Goal: Task Accomplishment & Management: Manage account settings

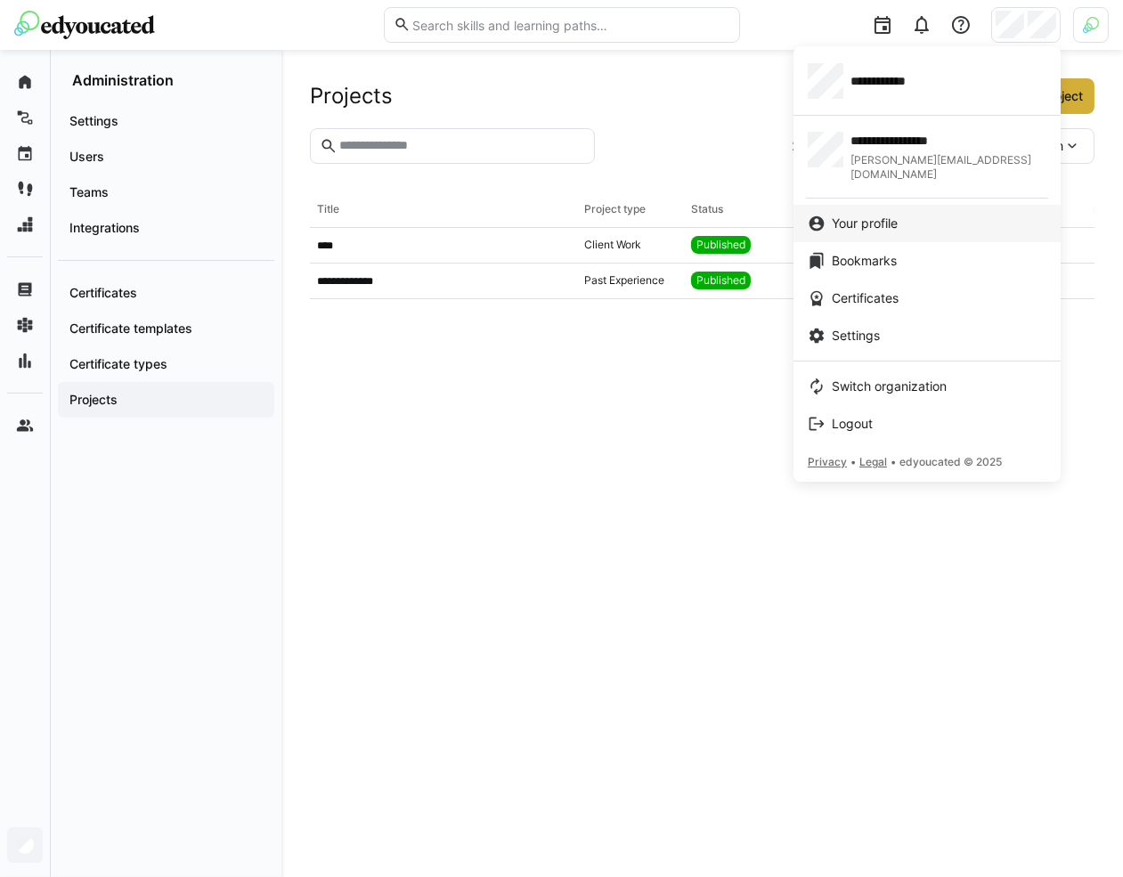
click at [897, 215] on span "Your profile" at bounding box center [864, 224] width 66 height 18
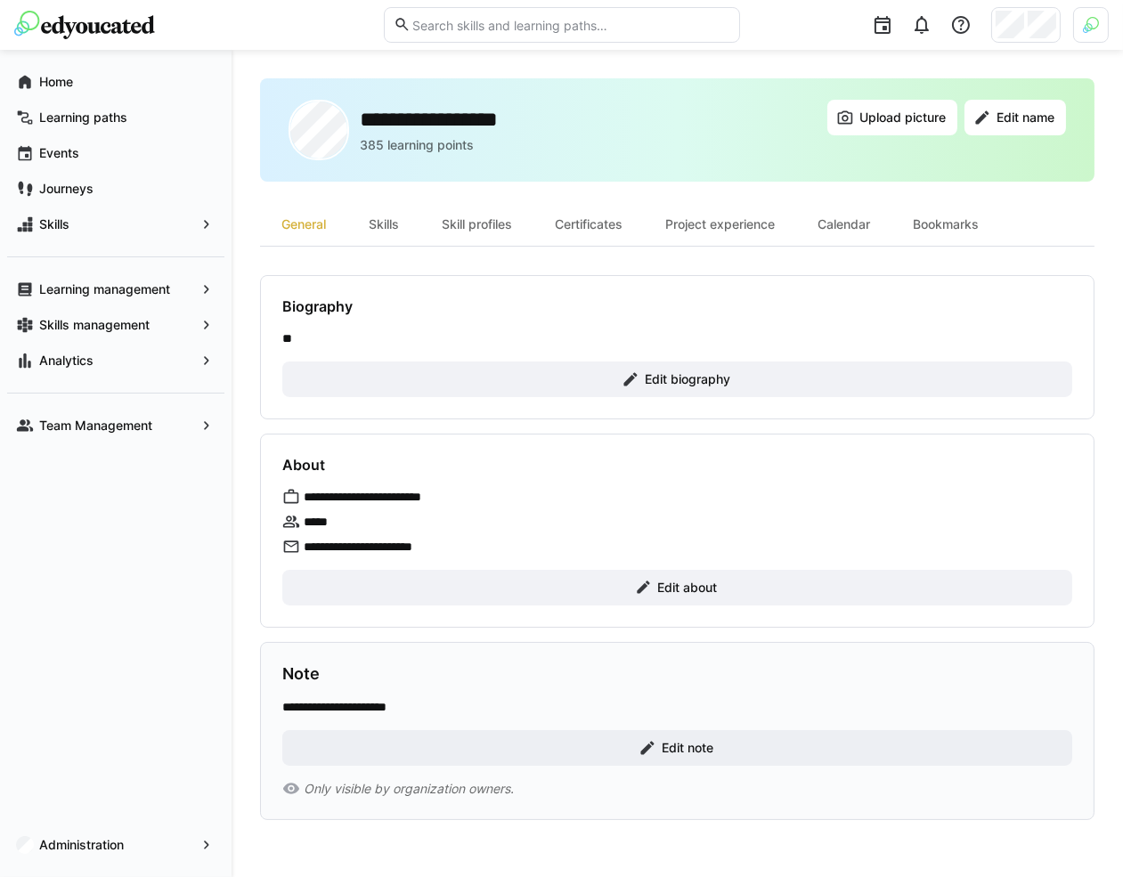
click at [1083, 29] on img at bounding box center [1090, 25] width 16 height 16
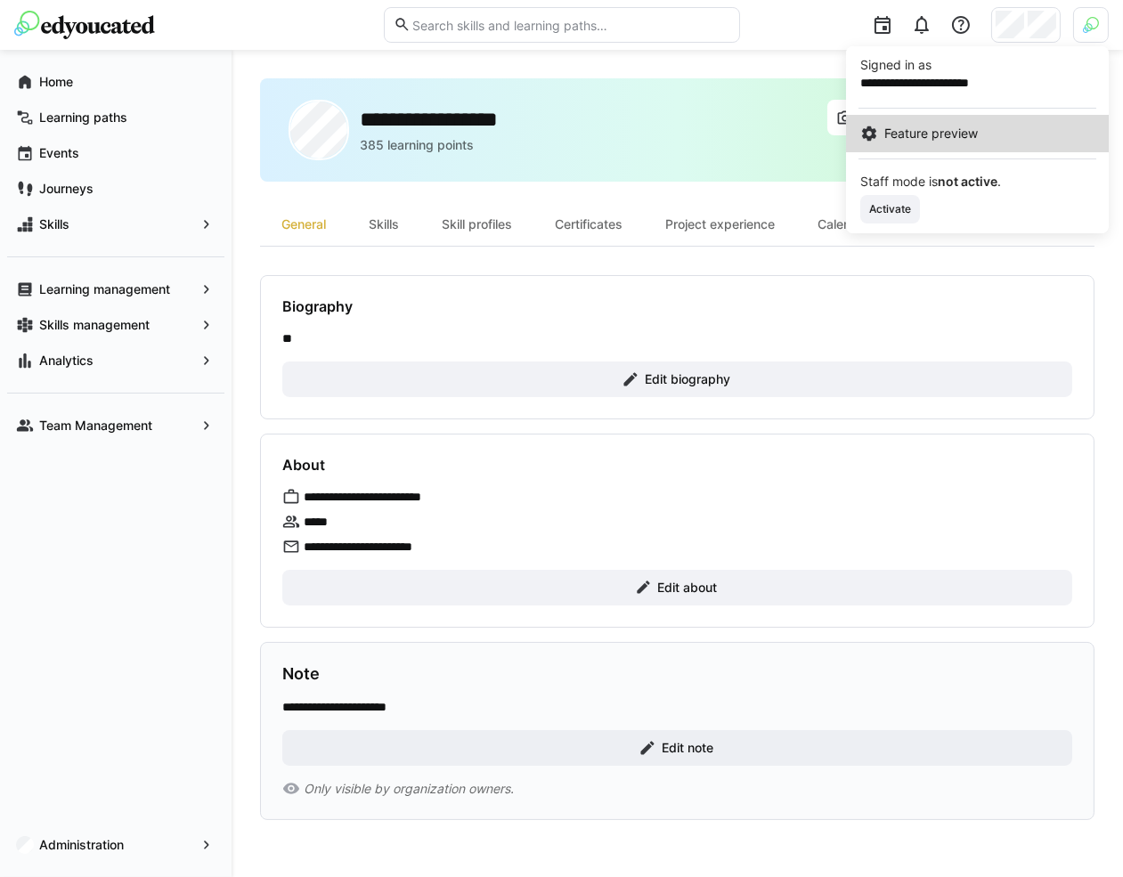
click at [966, 137] on span "Feature preview" at bounding box center [930, 134] width 93 height 18
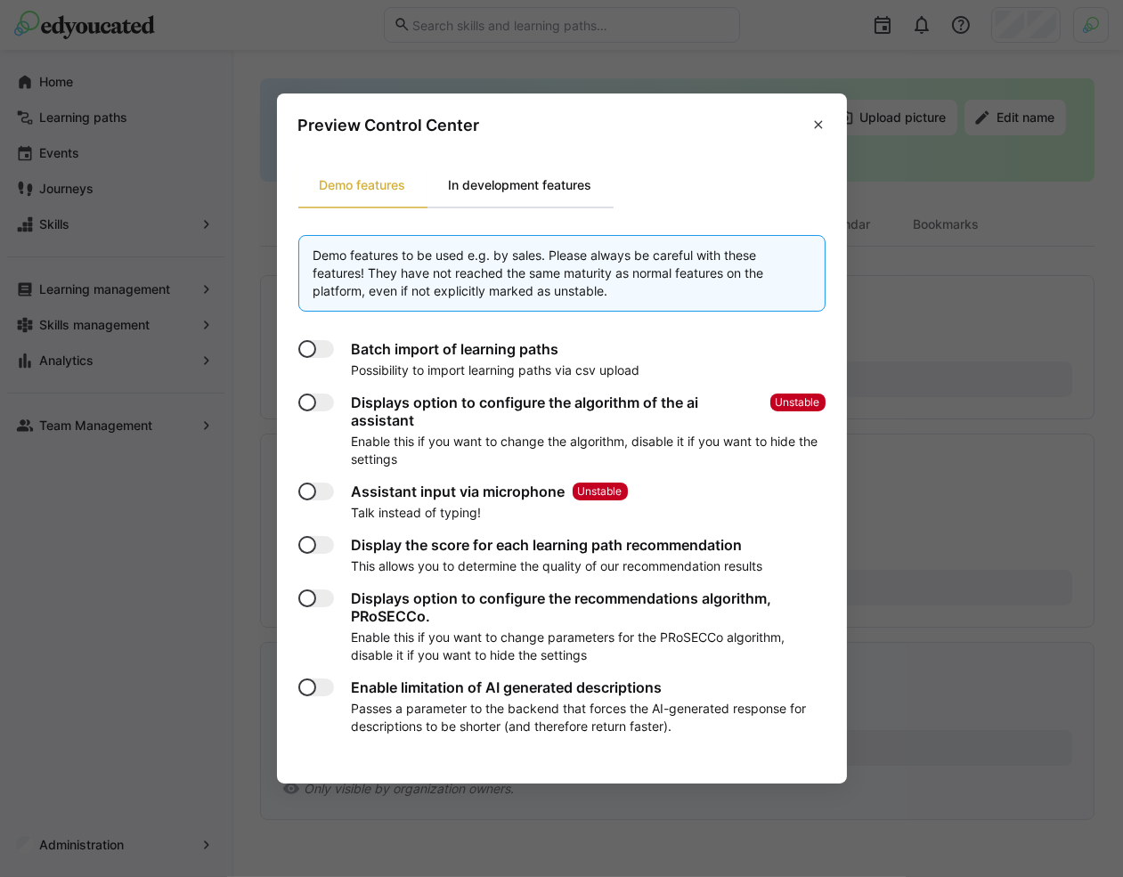
click at [570, 191] on div "In development features" at bounding box center [520, 185] width 186 height 43
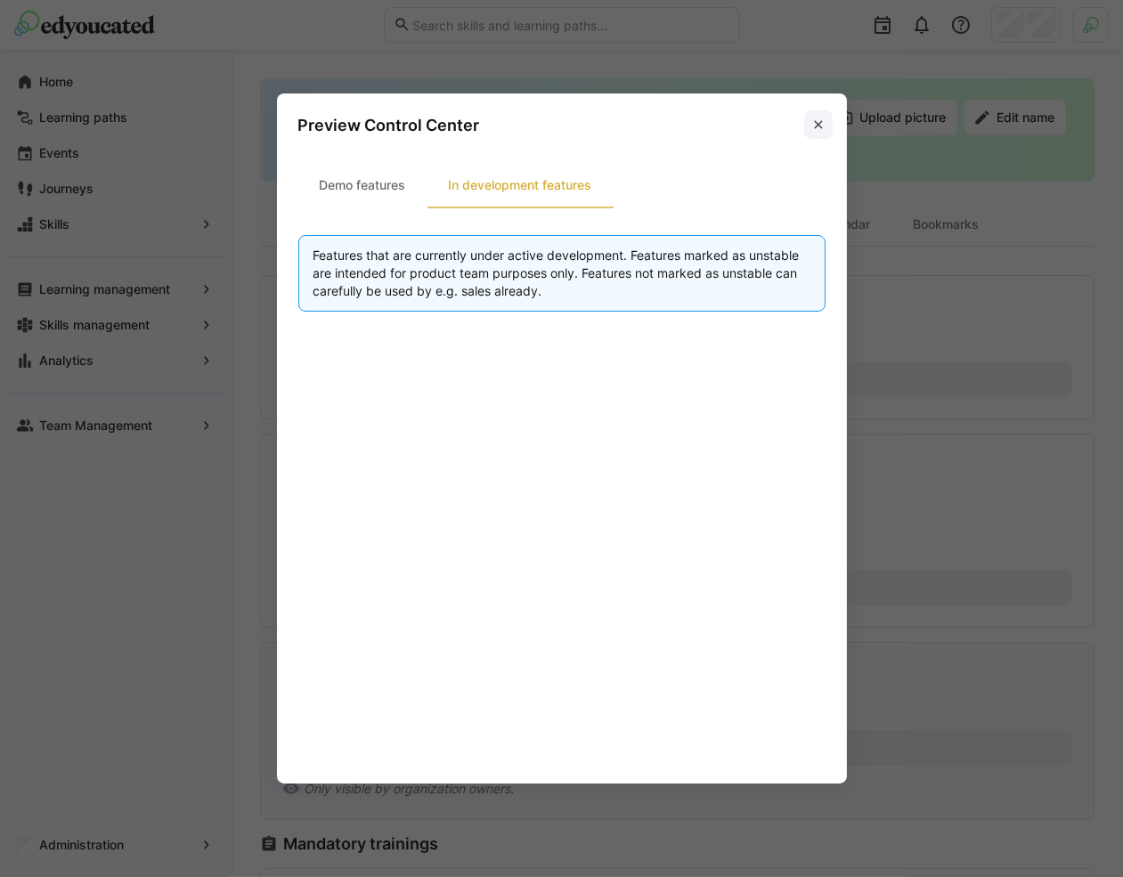
click at [814, 127] on eds-icon at bounding box center [818, 125] width 14 height 14
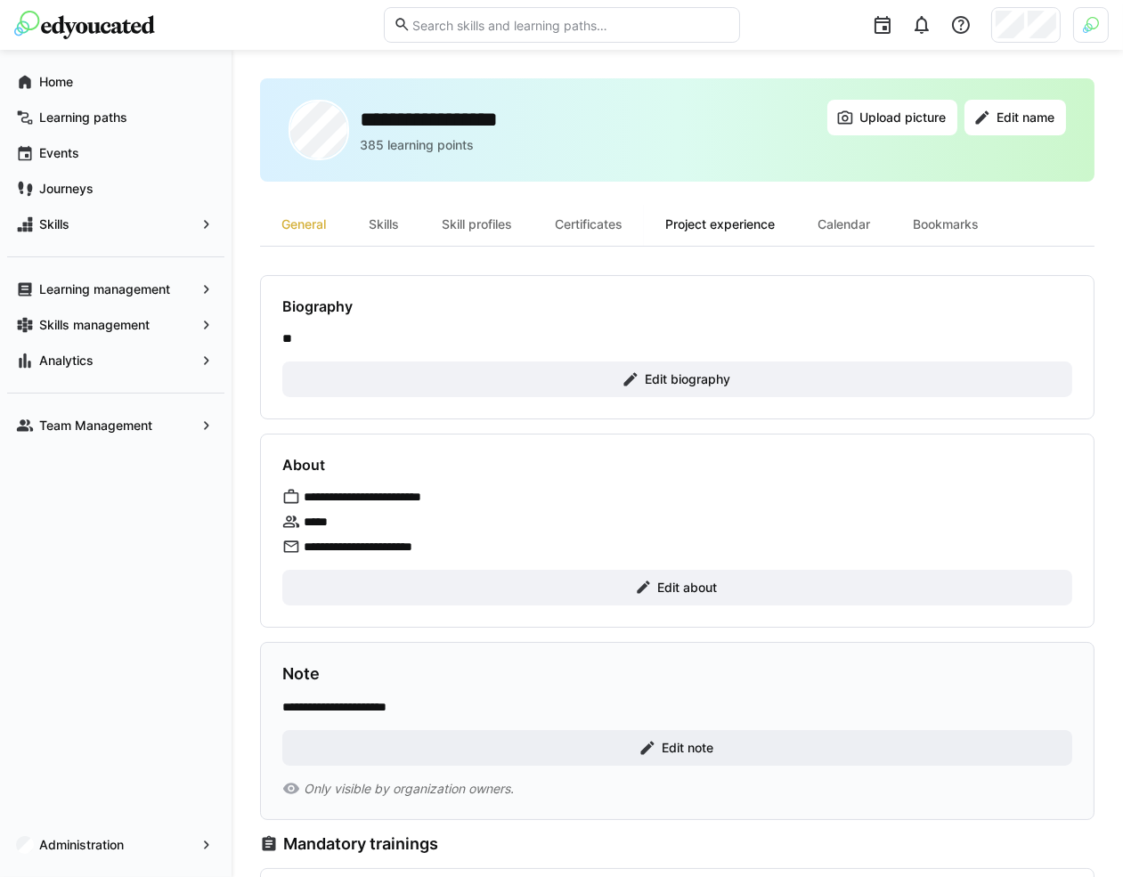
click at [740, 231] on div "Project experience" at bounding box center [720, 224] width 152 height 43
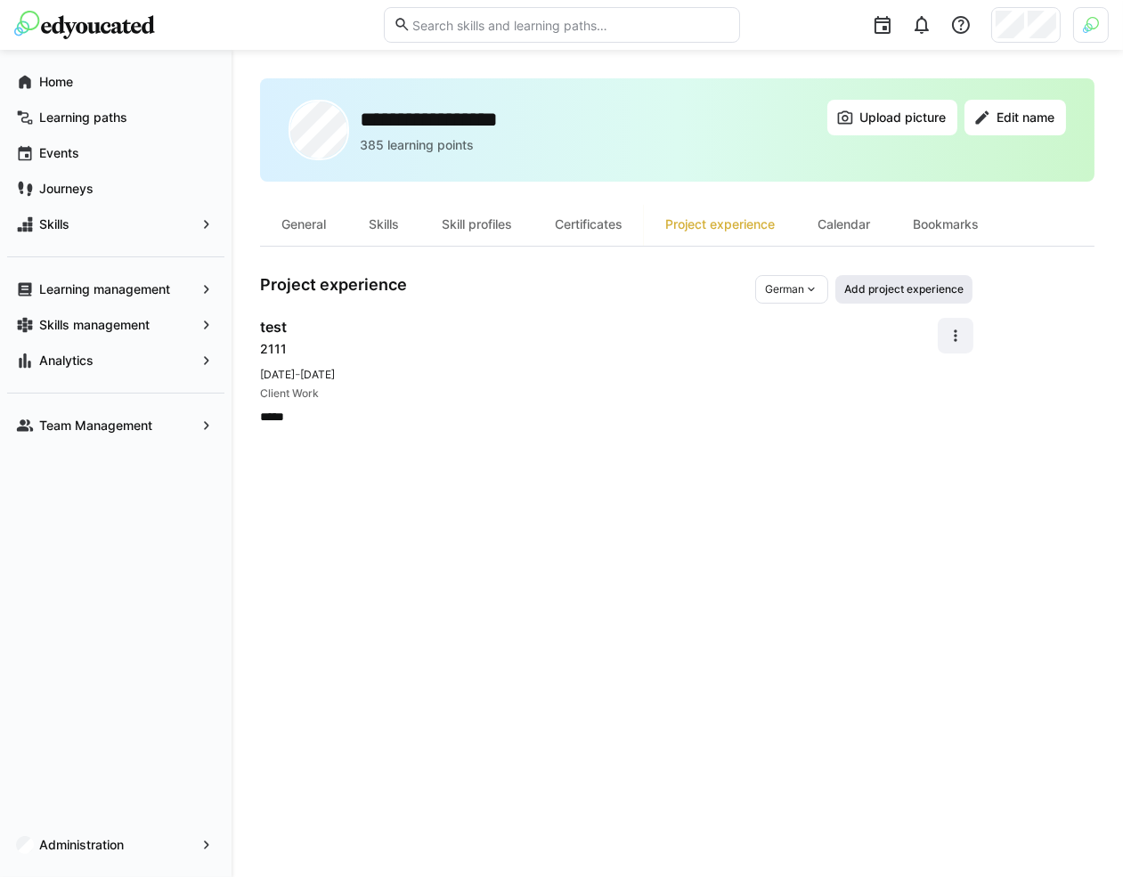
click at [916, 284] on span "Add project experience" at bounding box center [903, 289] width 123 height 14
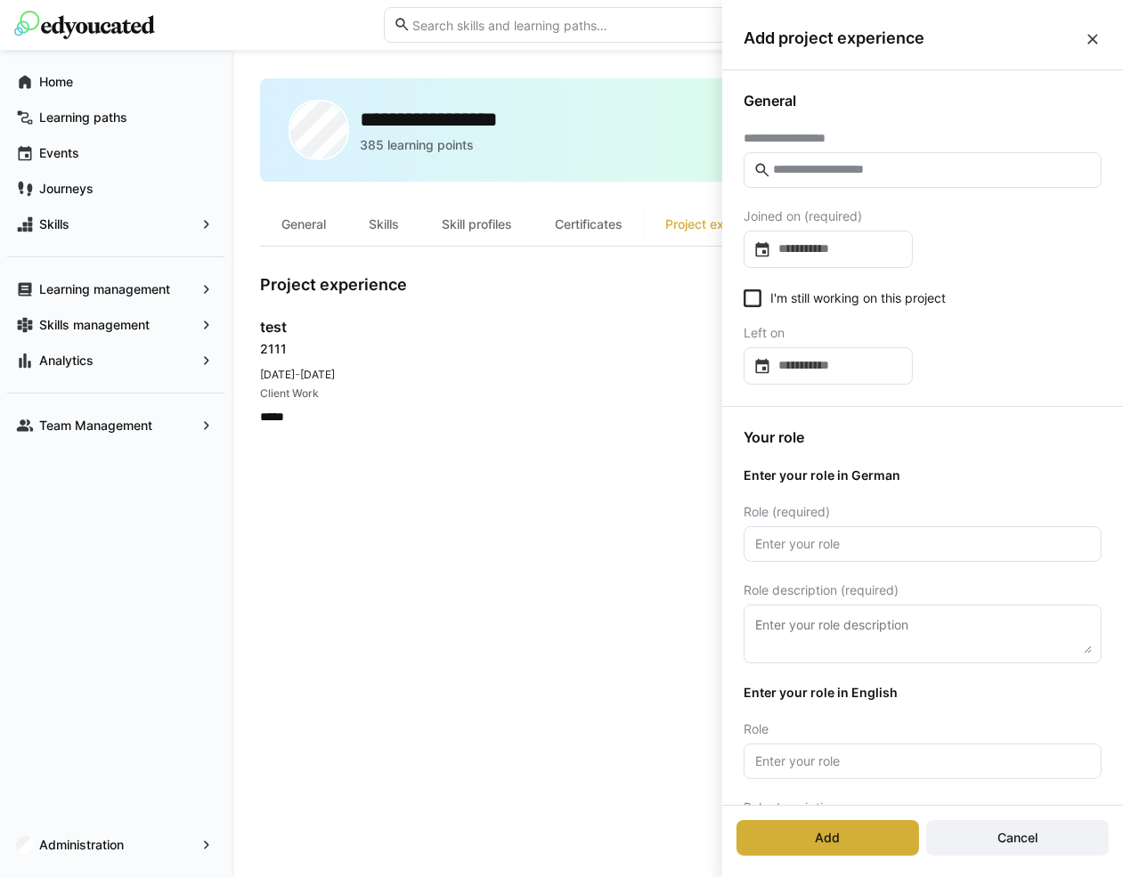
click at [958, 169] on input "text" at bounding box center [931, 170] width 320 height 16
click at [156, 842] on span "Administration" at bounding box center [115, 845] width 158 height 18
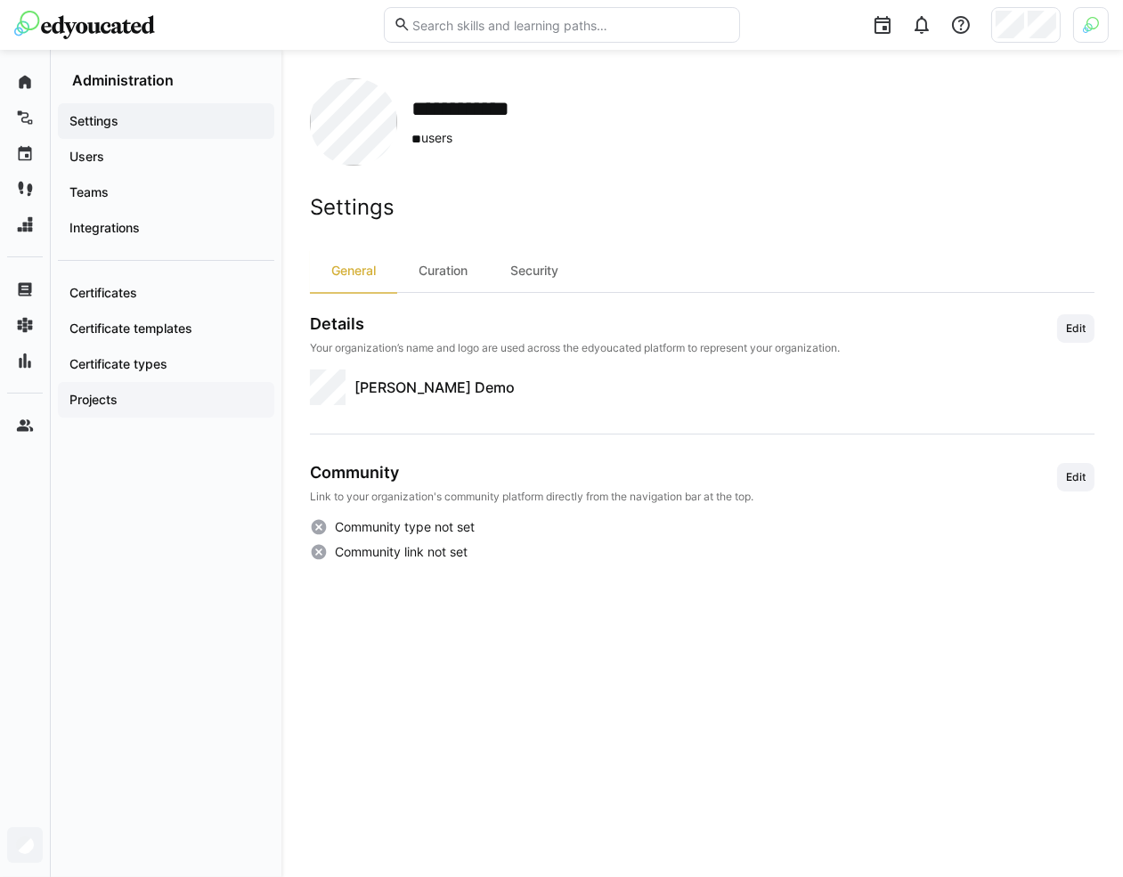
click at [184, 395] on span "Projects" at bounding box center [166, 400] width 199 height 18
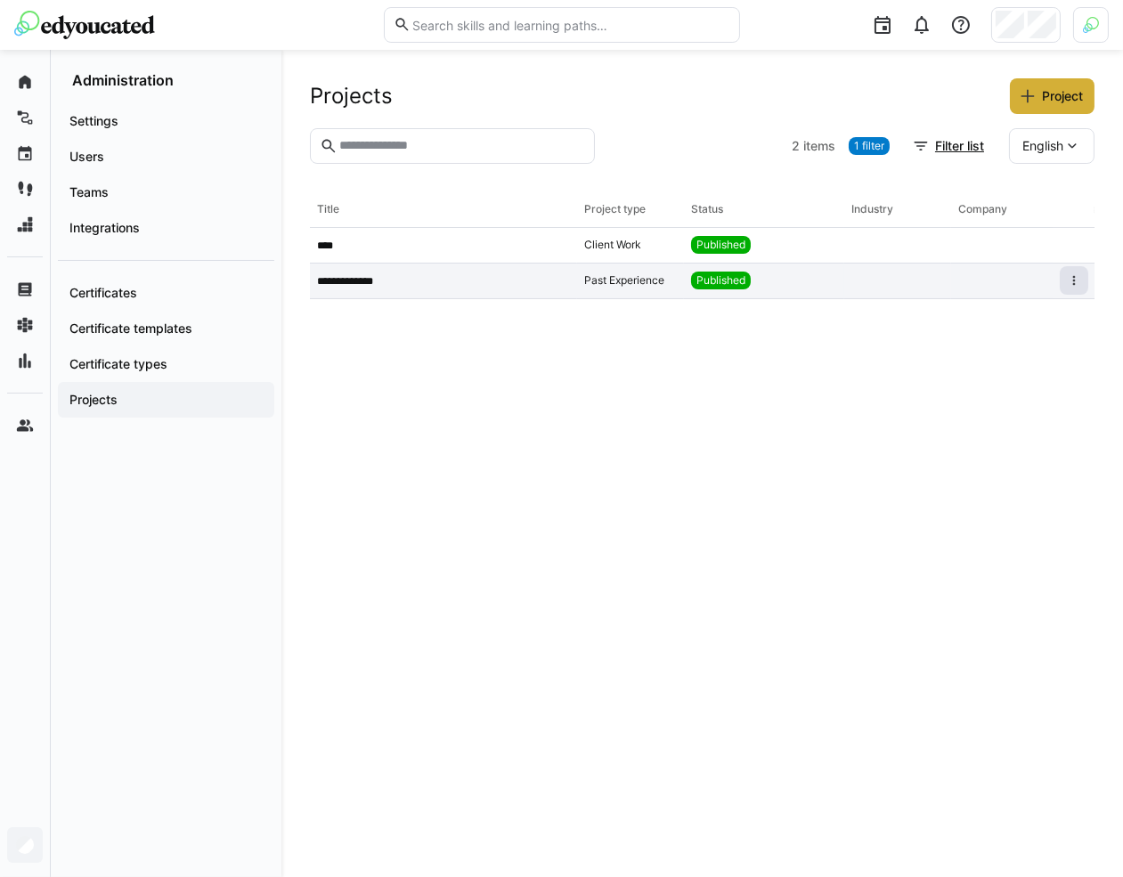
click at [1071, 280] on eds-icon at bounding box center [1073, 280] width 14 height 14
click at [1050, 316] on div "Deprecate" at bounding box center [1050, 317] width 53 height 14
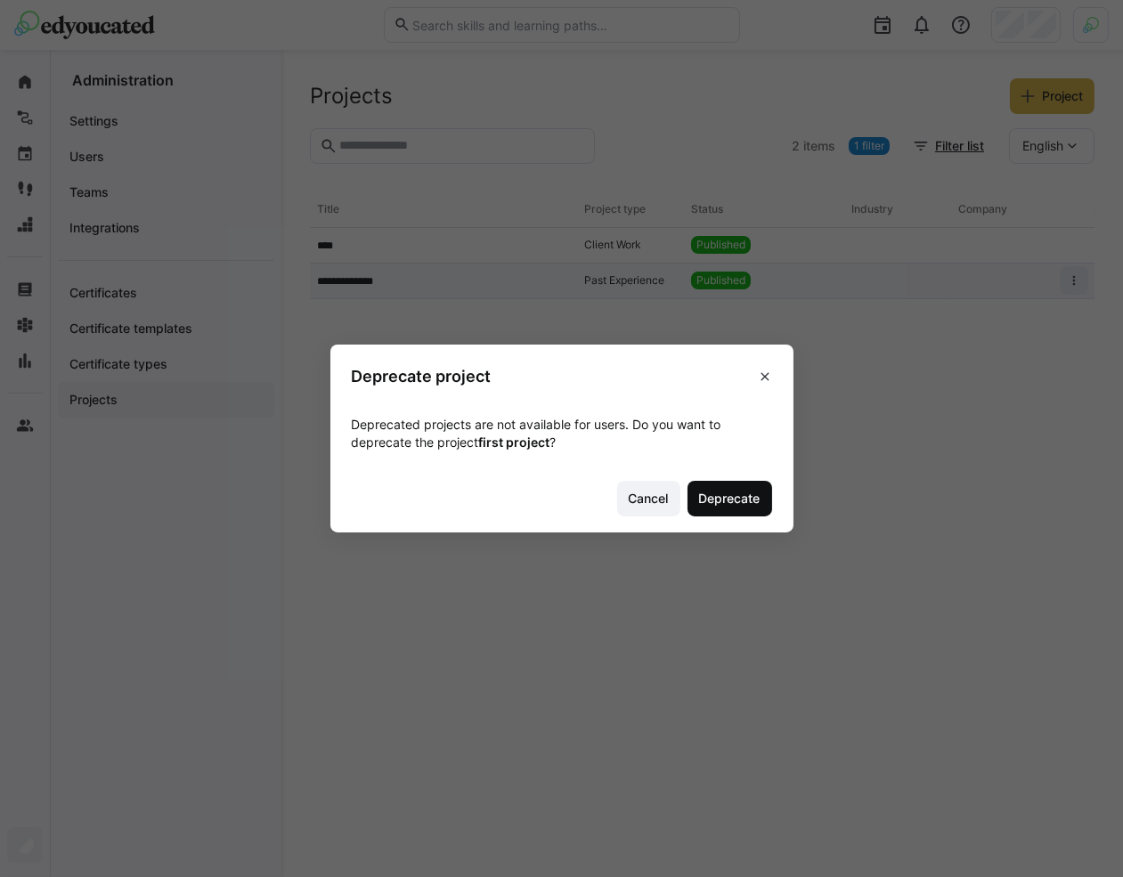
click at [770, 486] on span "Deprecate" at bounding box center [729, 499] width 85 height 36
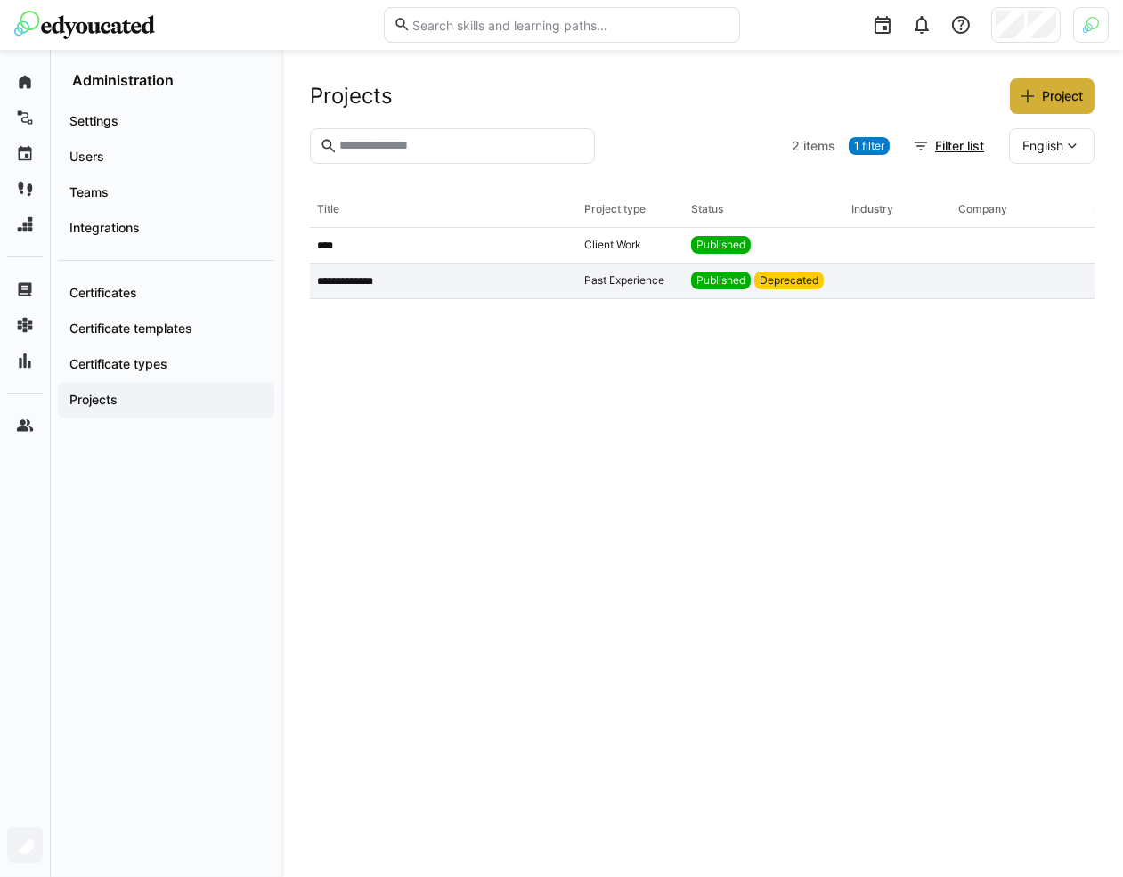
click at [1037, 138] on span "English" at bounding box center [1042, 146] width 41 height 18
click at [1037, 195] on span "German" at bounding box center [1045, 192] width 45 height 18
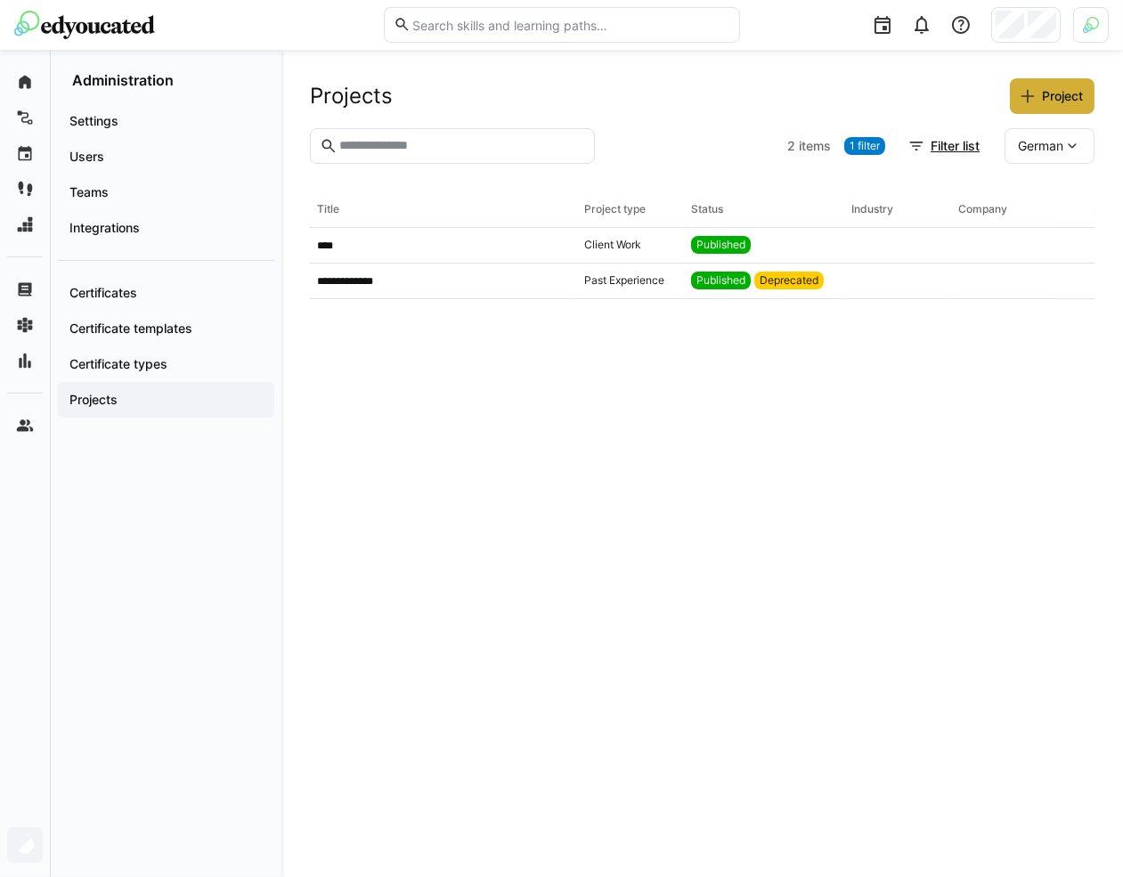
click at [1038, 139] on span "German" at bounding box center [1039, 146] width 45 height 18
click at [1034, 225] on span "English" at bounding box center [1038, 230] width 41 height 18
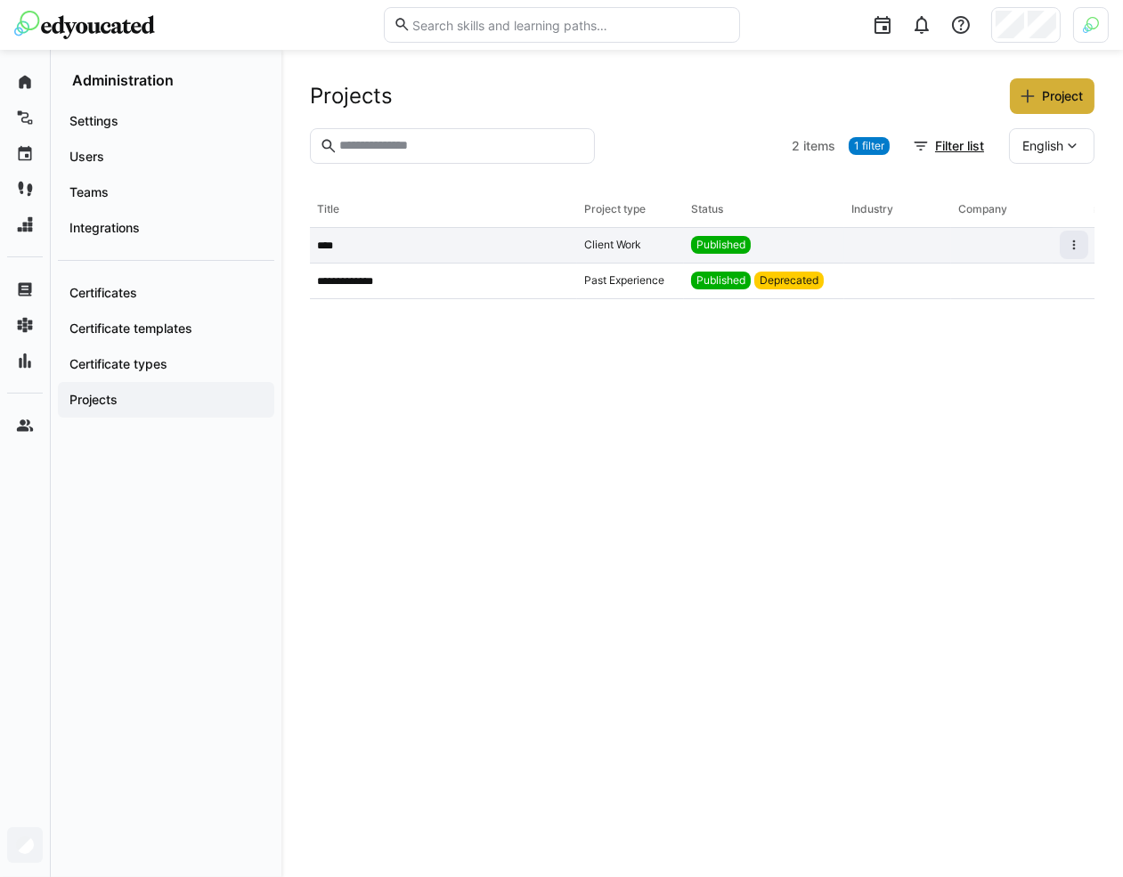
click at [492, 239] on app-table-first-column "****" at bounding box center [443, 246] width 253 height 14
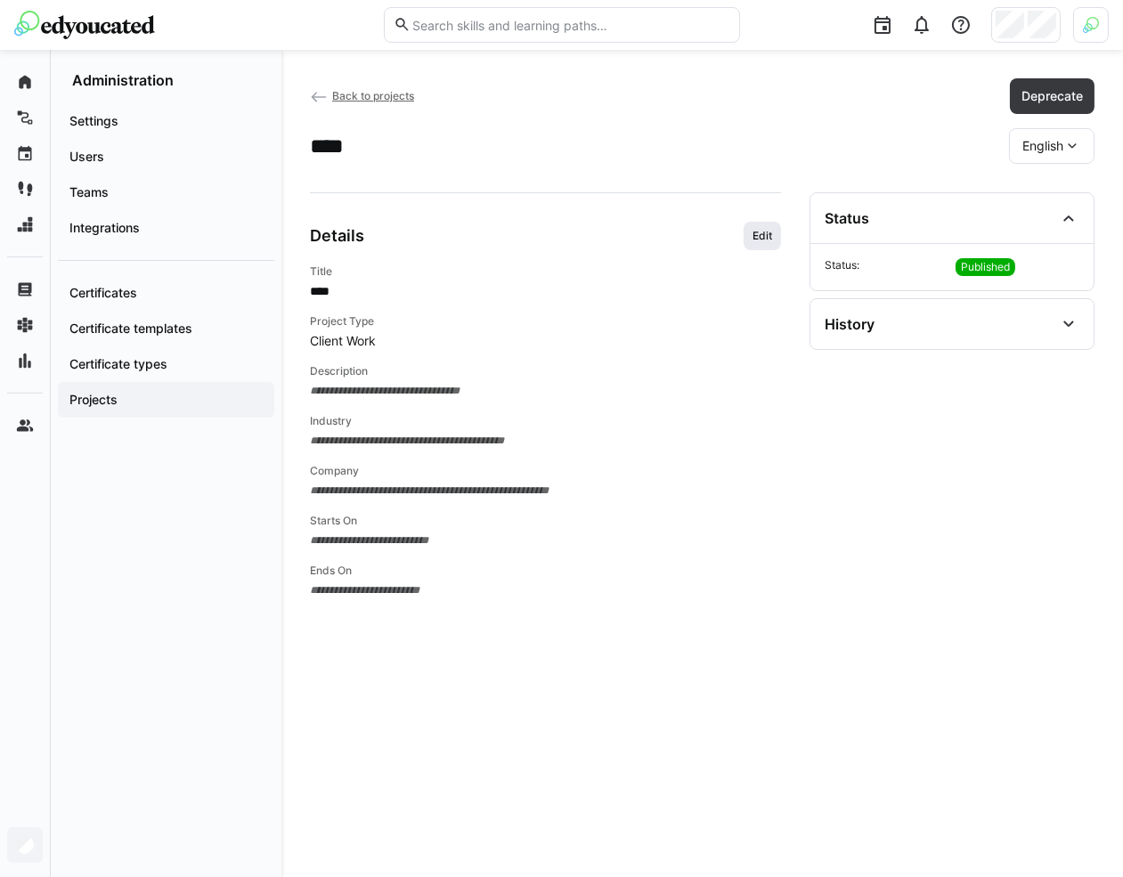
click at [778, 237] on span "Edit" at bounding box center [761, 236] width 37 height 28
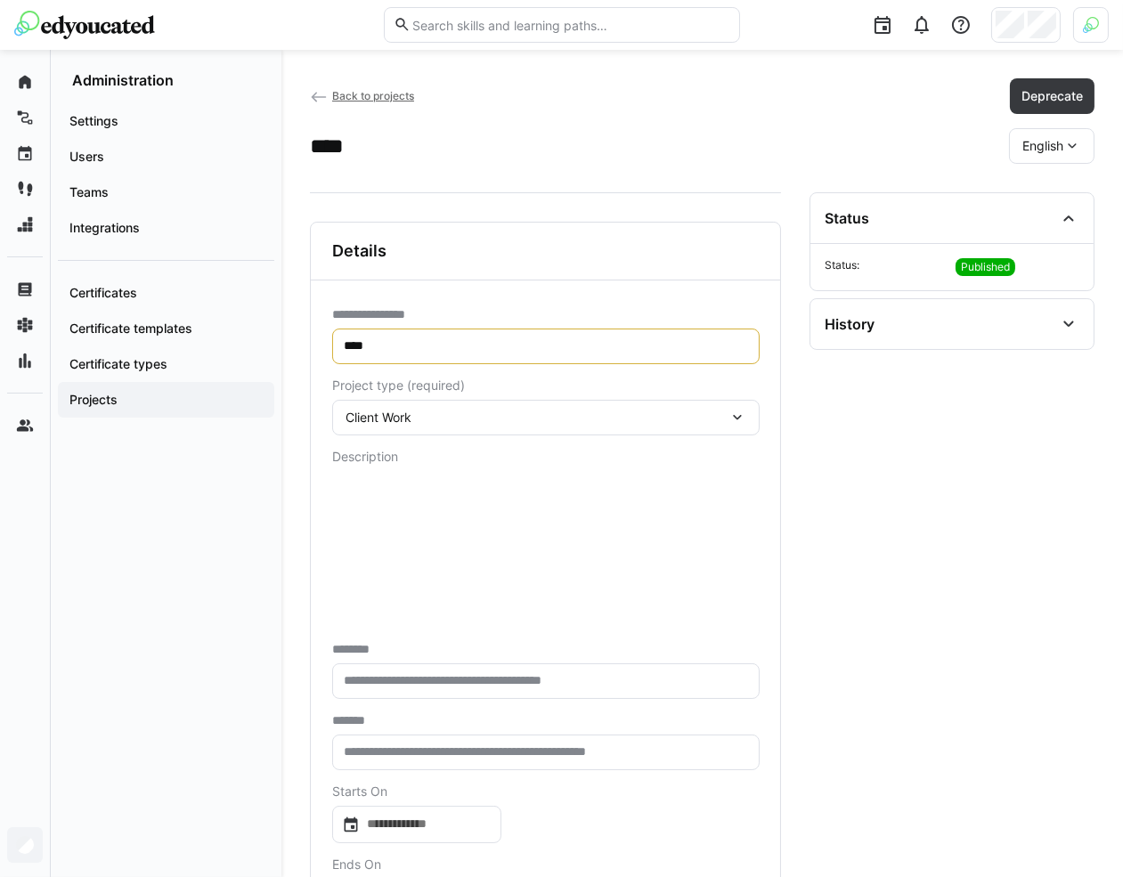
click at [595, 341] on input "****" at bounding box center [546, 346] width 408 height 16
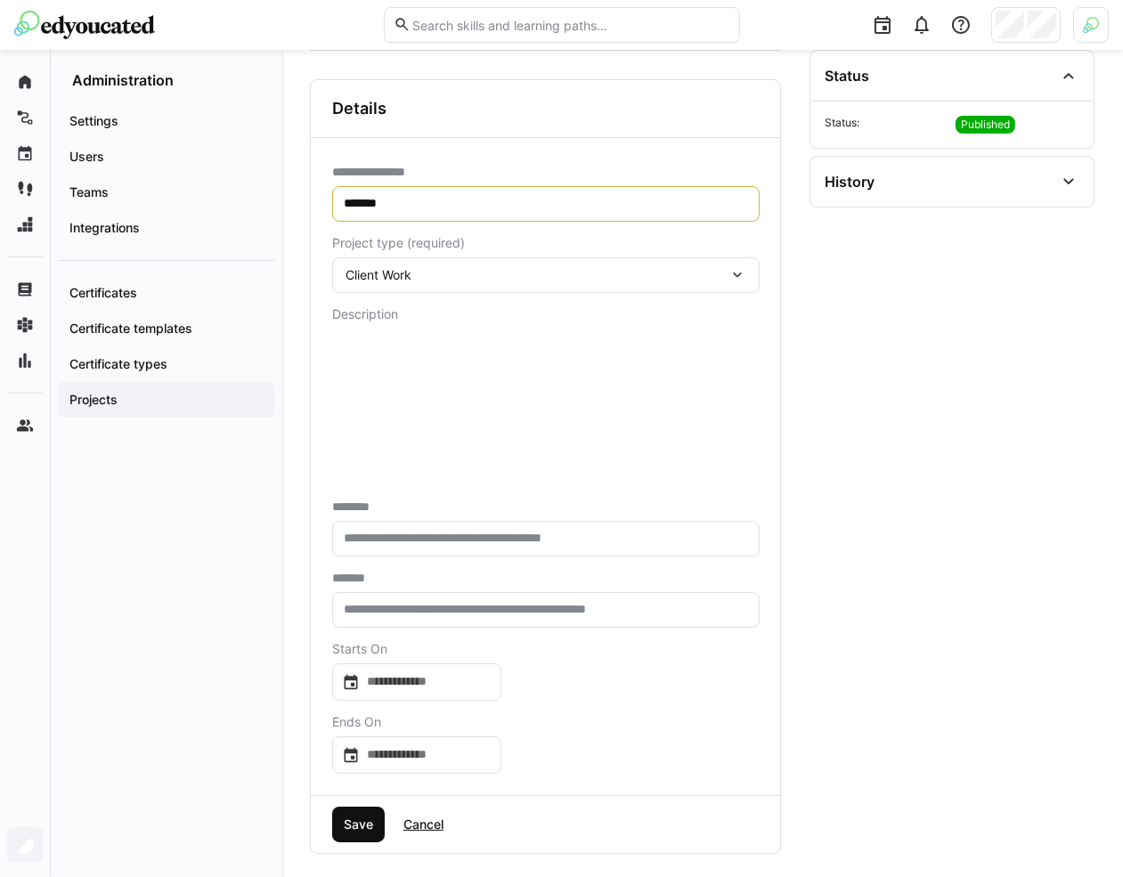
type input "*******"
click at [369, 808] on span "Save" at bounding box center [358, 824] width 53 height 36
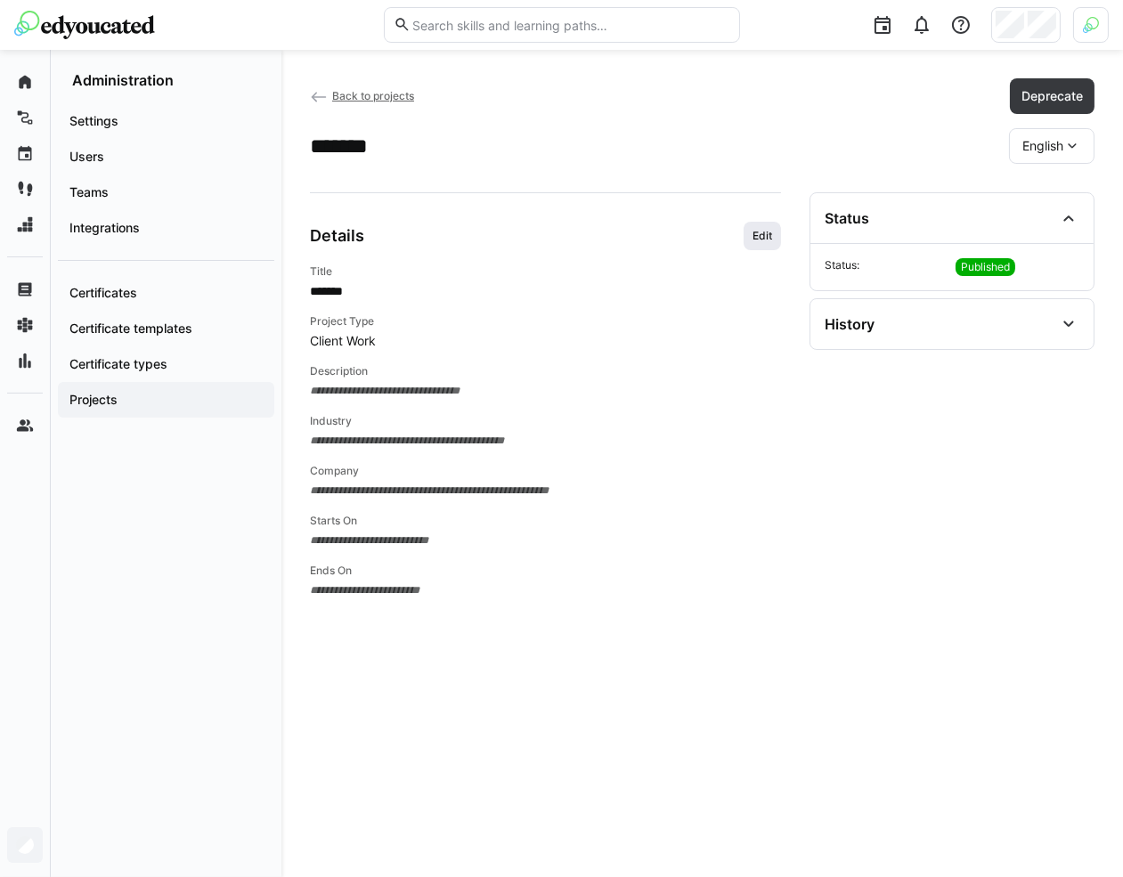
click at [768, 241] on span "Edit" at bounding box center [761, 236] width 37 height 28
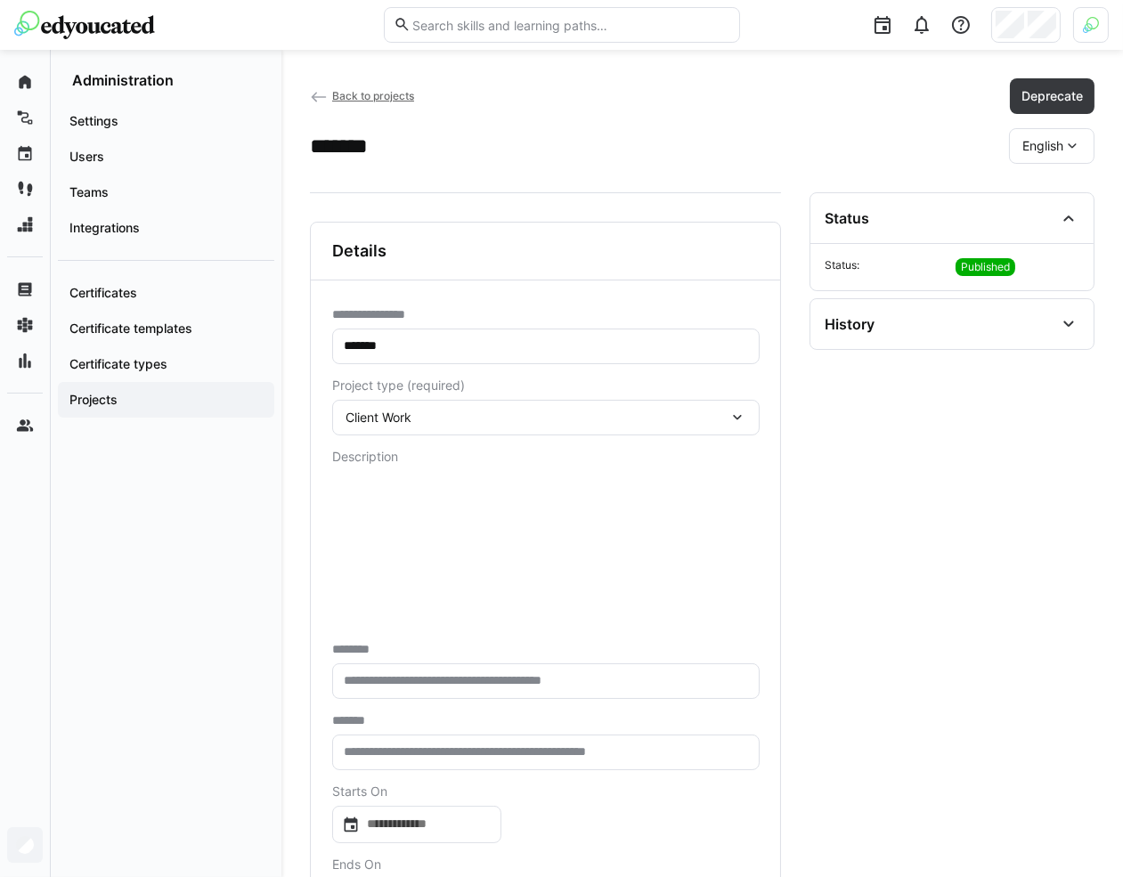
click at [1050, 150] on span "English" at bounding box center [1042, 146] width 41 height 18
click at [1044, 188] on span "German" at bounding box center [1045, 192] width 45 height 18
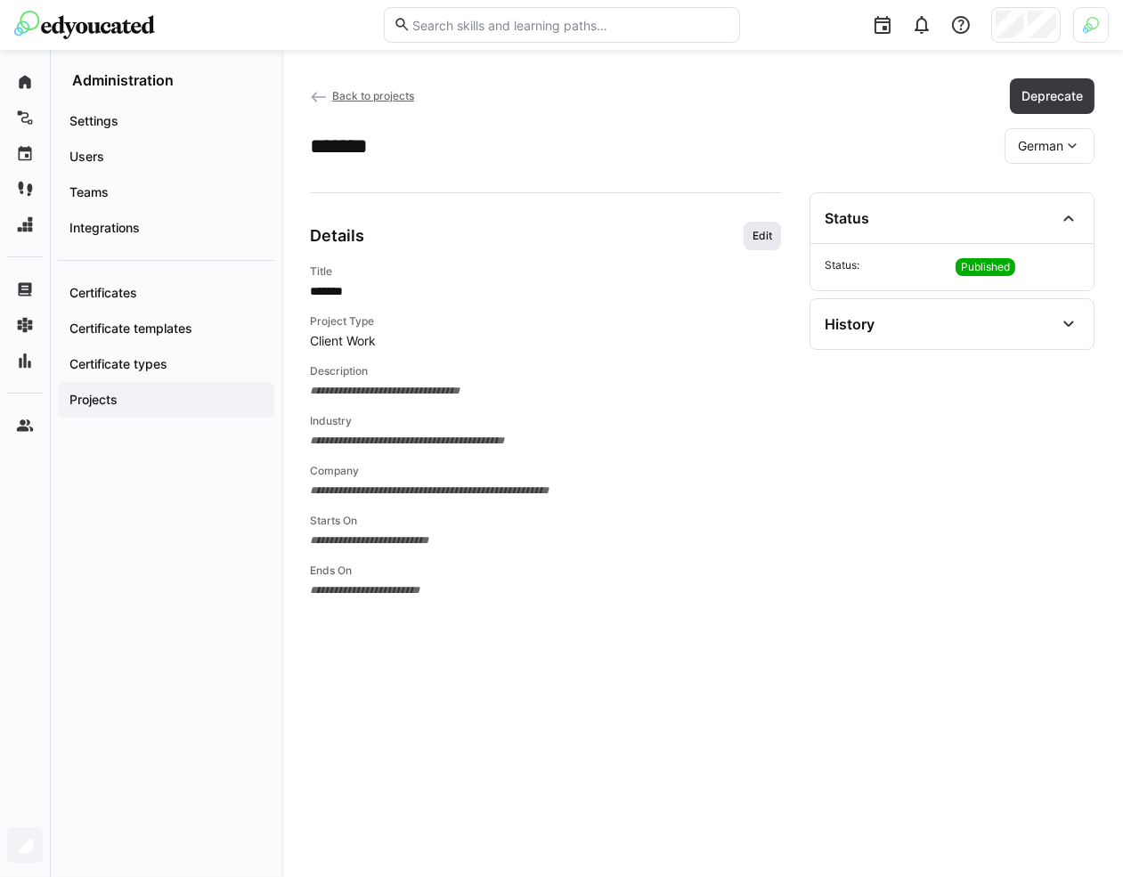
click at [753, 229] on span "Edit" at bounding box center [761, 236] width 23 height 14
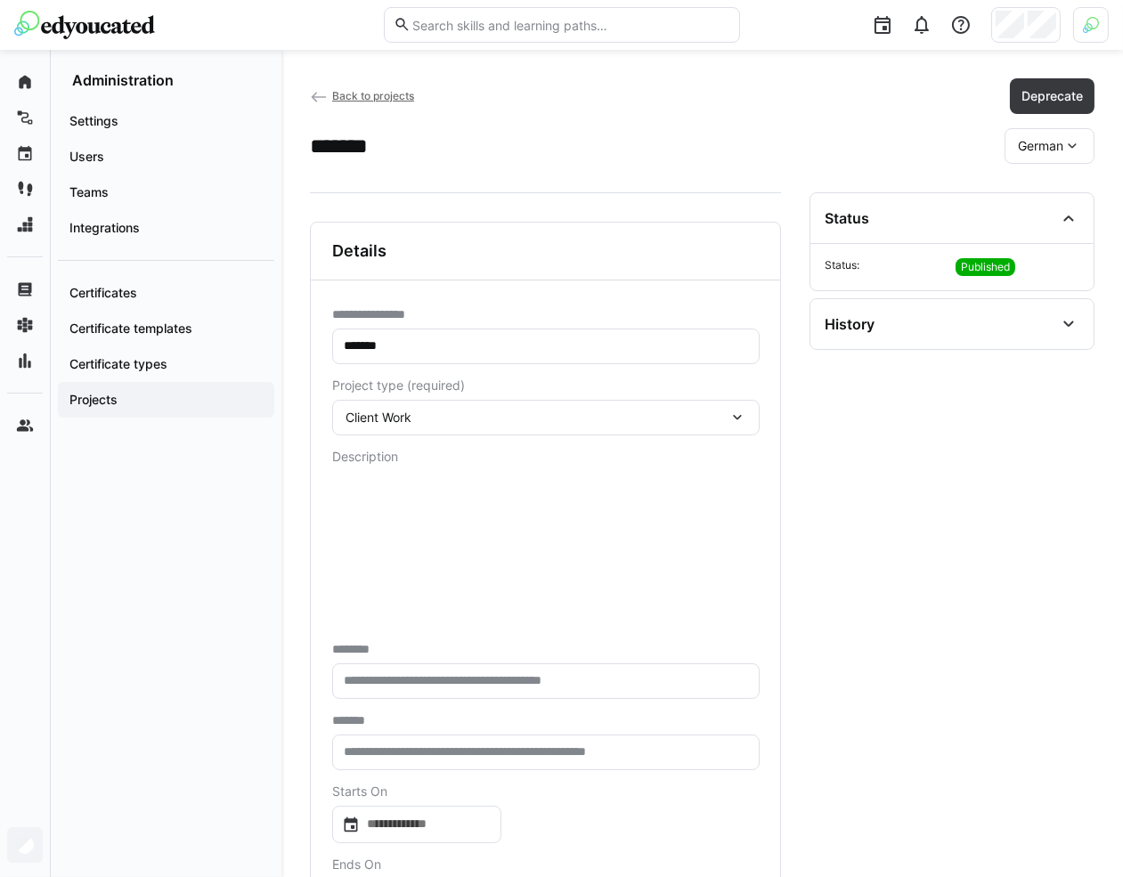
click at [673, 310] on div "**********" at bounding box center [545, 314] width 427 height 14
click at [671, 329] on eds-input "*******" at bounding box center [545, 346] width 427 height 36
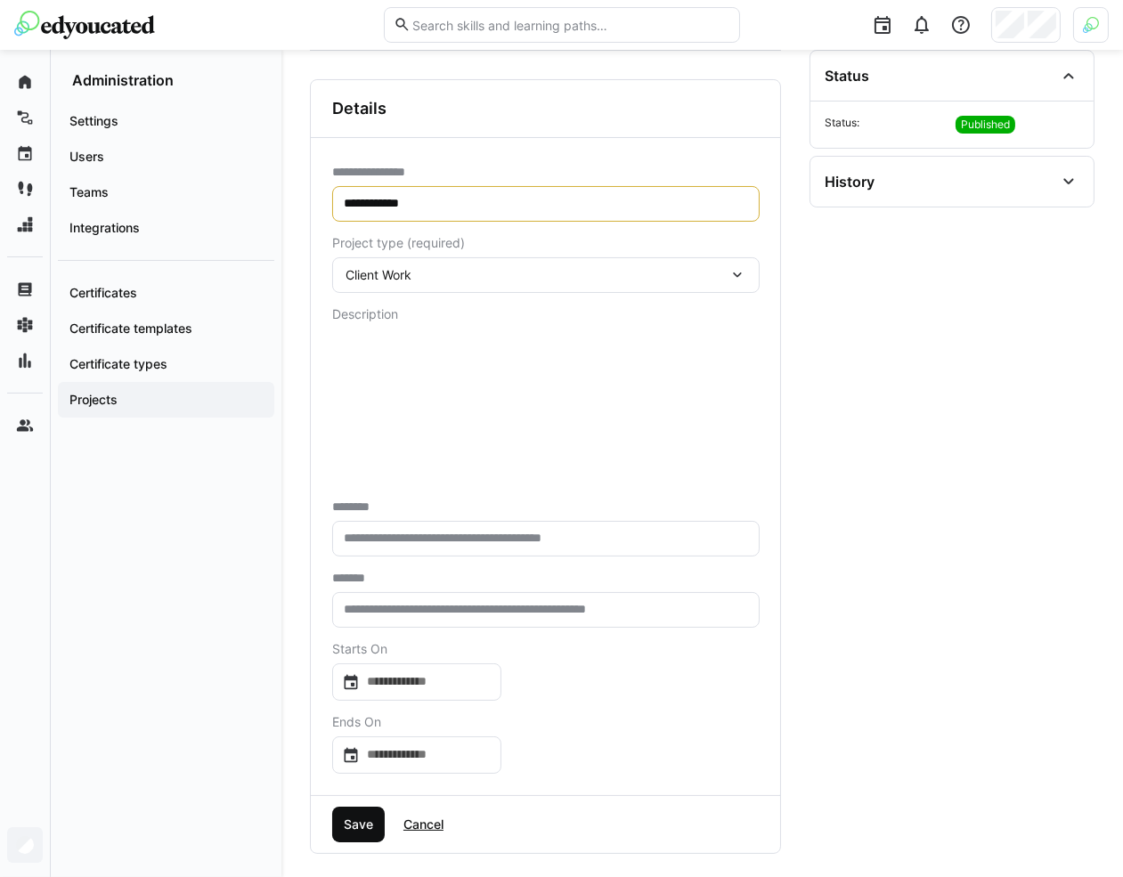
type input "**********"
click at [369, 820] on span "Save" at bounding box center [358, 824] width 35 height 18
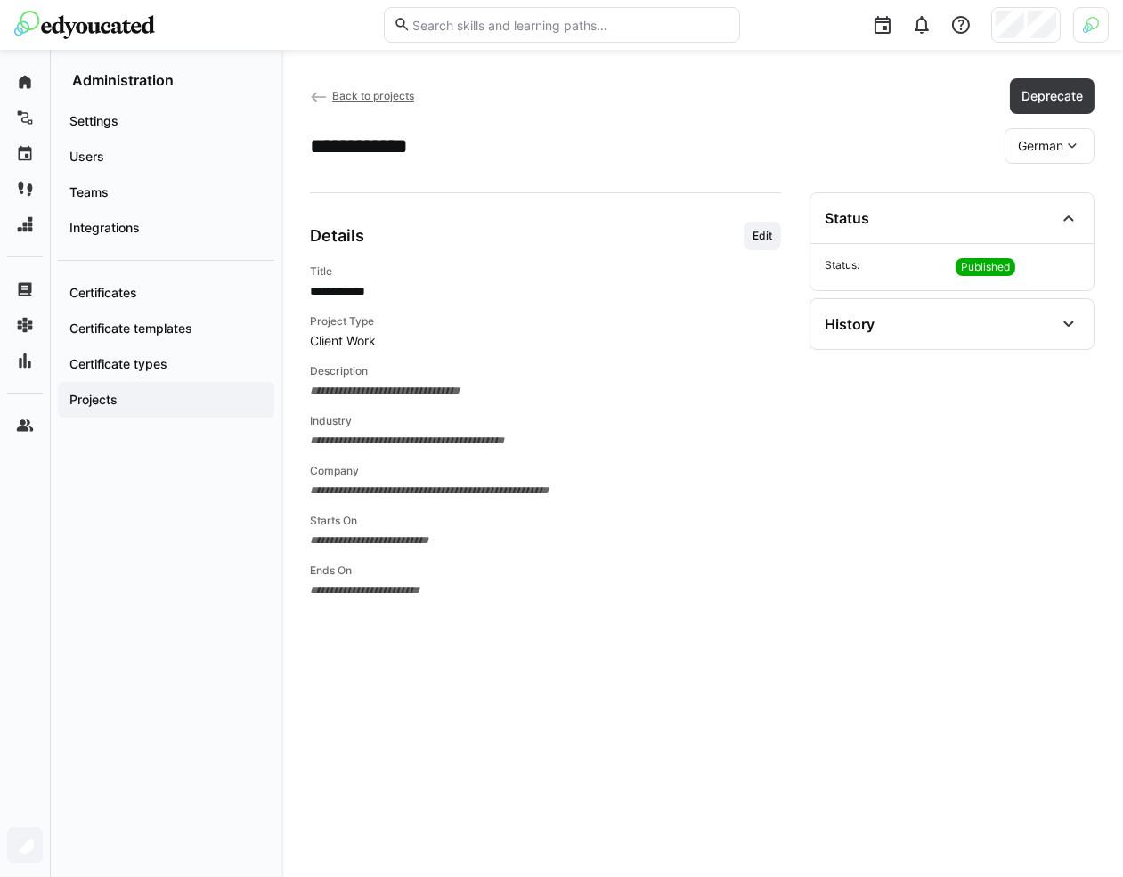
click at [379, 97] on span "Back to projects" at bounding box center [373, 95] width 82 height 13
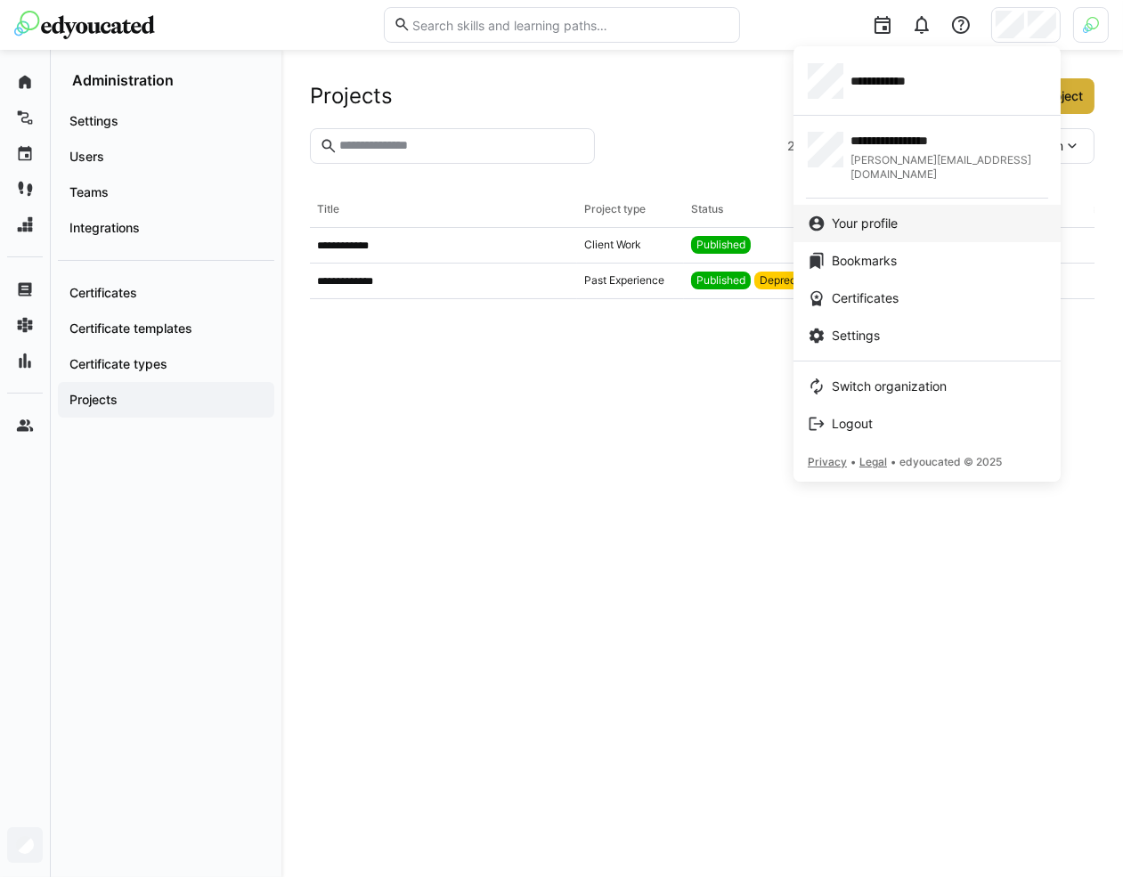
click at [937, 215] on div "Your profile" at bounding box center [926, 224] width 239 height 18
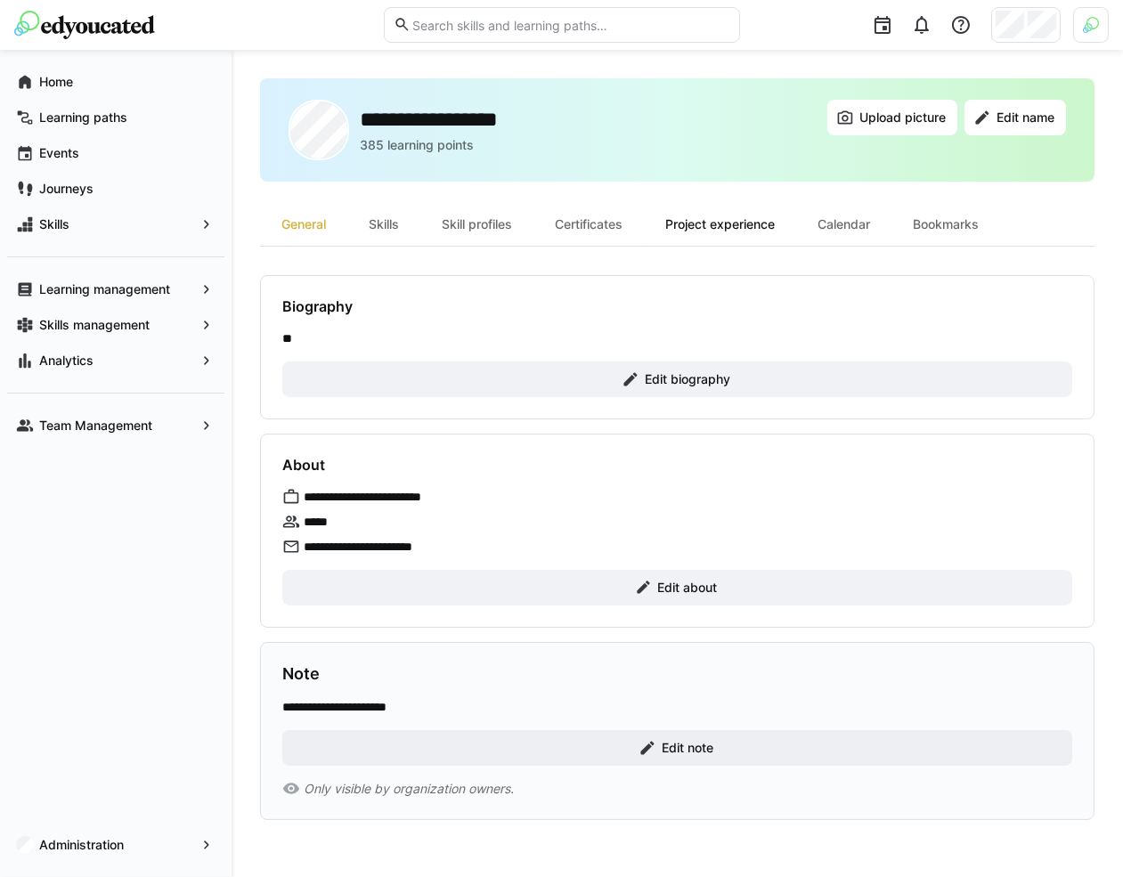
click at [758, 231] on div "Project experience" at bounding box center [720, 224] width 152 height 43
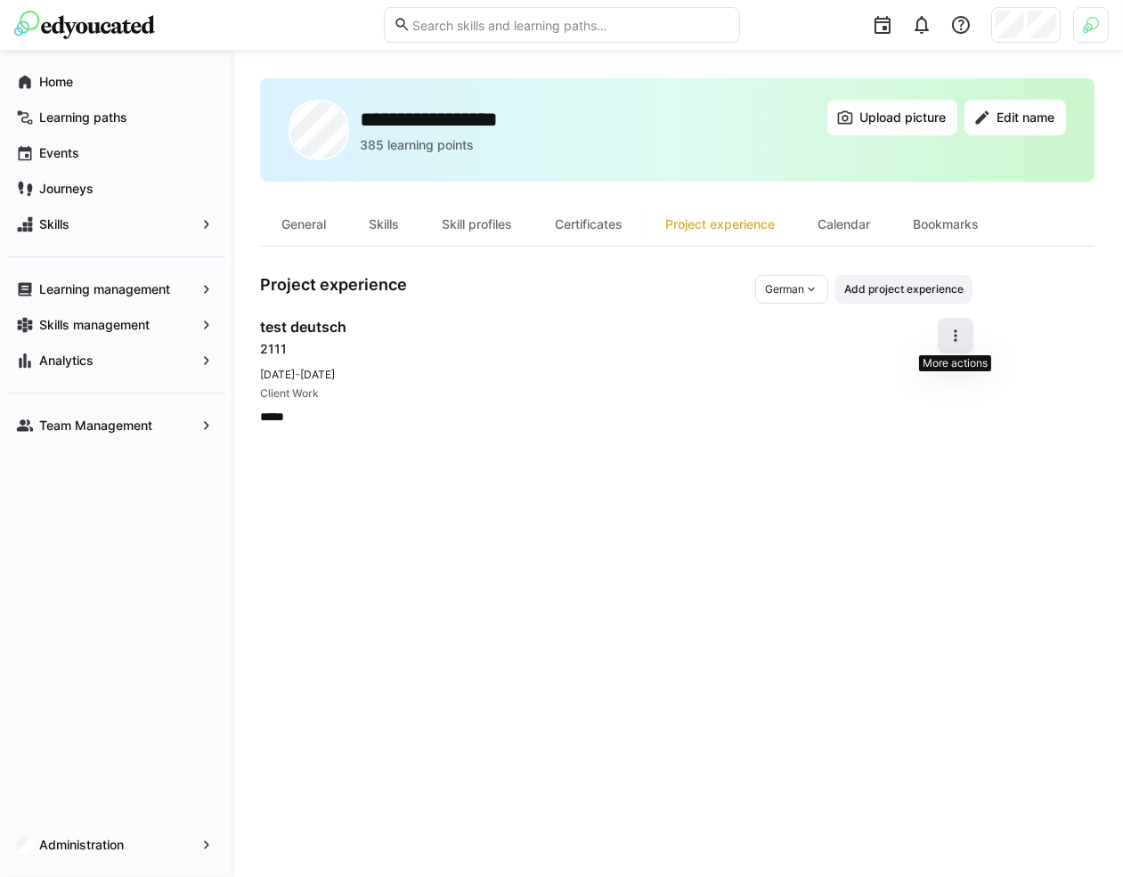
click at [961, 327] on eds-icon at bounding box center [955, 336] width 18 height 18
click at [953, 331] on eds-icon at bounding box center [955, 336] width 18 height 18
click at [937, 297] on span "Add project experience" at bounding box center [903, 289] width 137 height 28
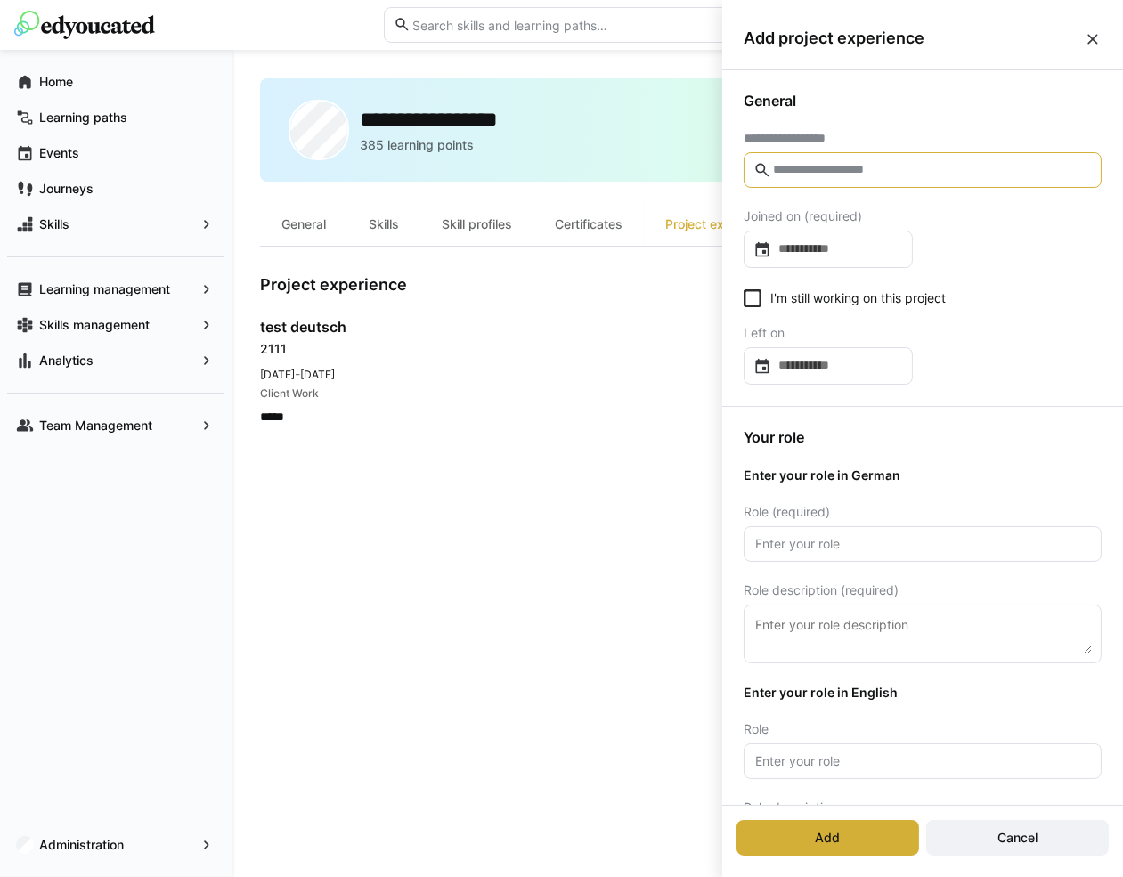
click at [973, 166] on input "text" at bounding box center [931, 170] width 320 height 16
type input "*"
click at [0, 0] on app-navigation-label "Administration" at bounding box center [0, 0] width 0 height 0
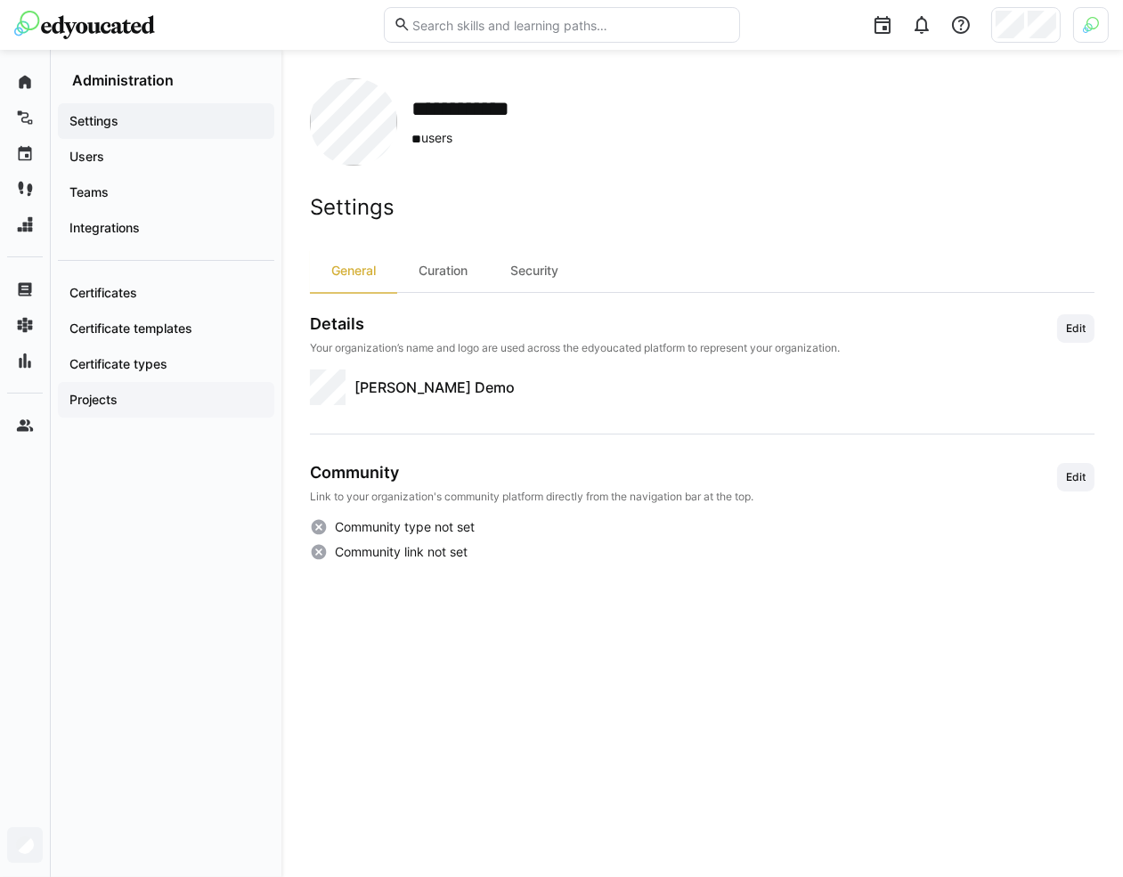
click at [168, 388] on div "Projects" at bounding box center [166, 400] width 216 height 36
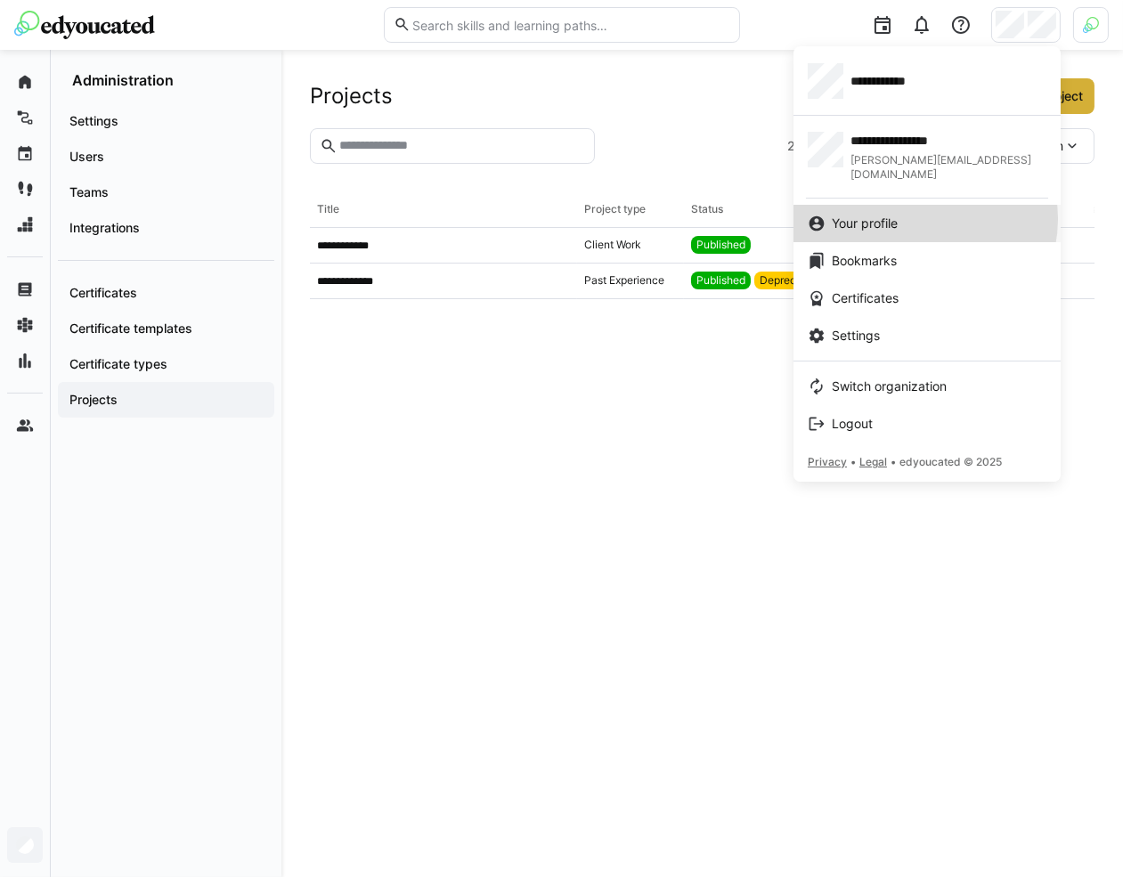
click at [914, 215] on div "Your profile" at bounding box center [926, 224] width 239 height 18
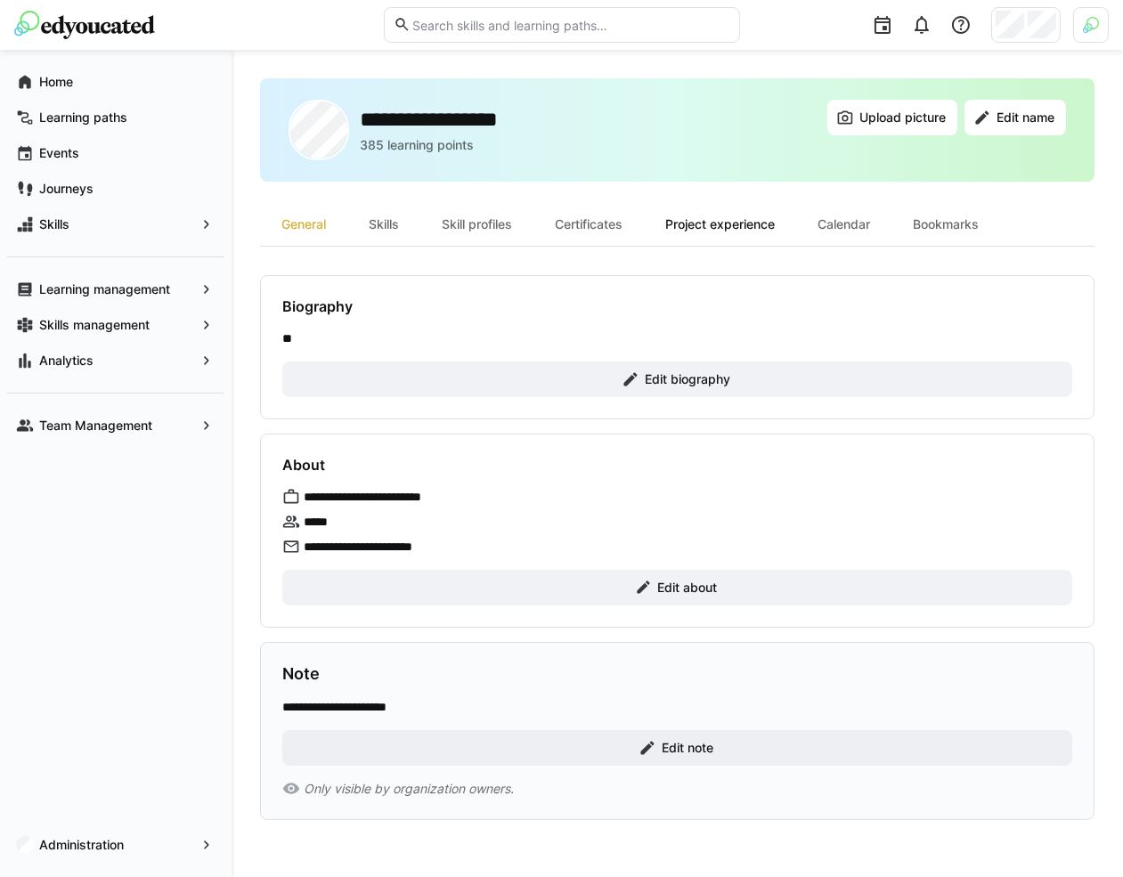
click at [722, 232] on div "Project experience" at bounding box center [720, 224] width 152 height 43
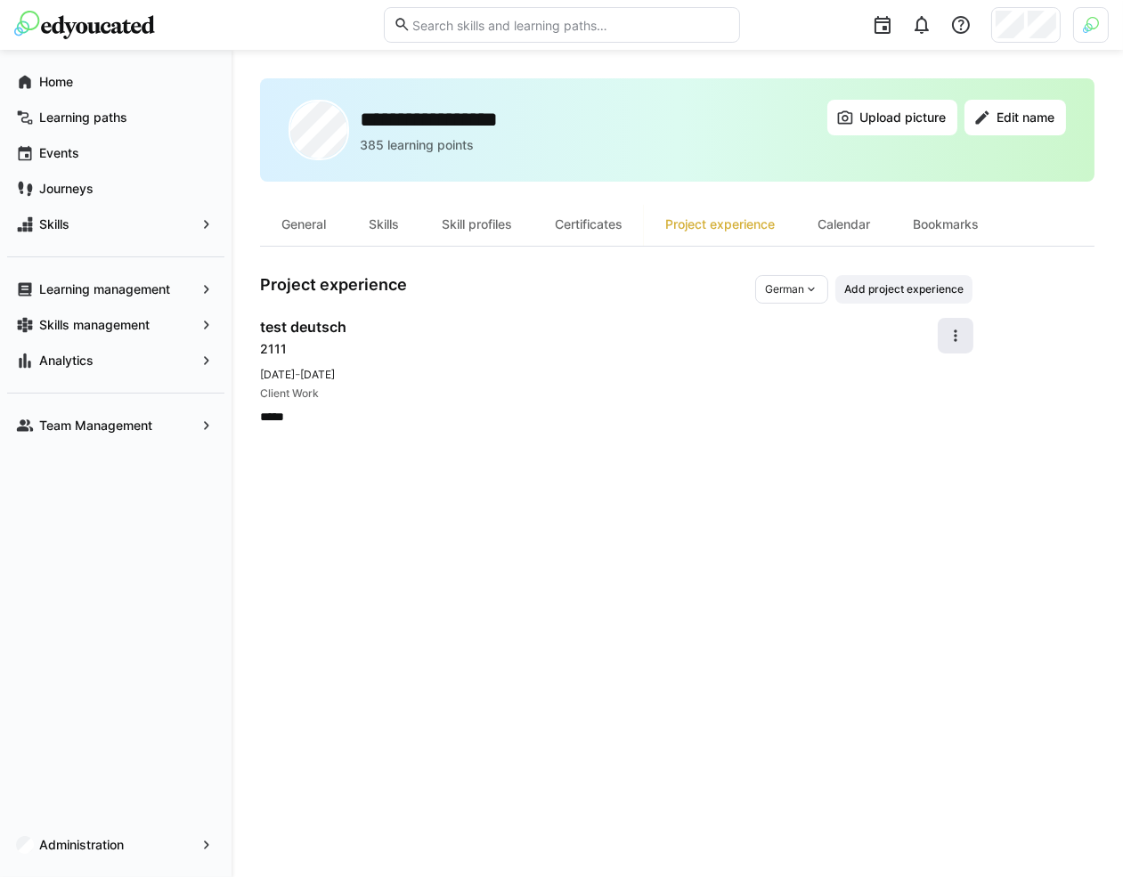
click at [964, 327] on span at bounding box center [955, 336] width 36 height 36
click at [921, 372] on div "Edit" at bounding box center [934, 381] width 47 height 18
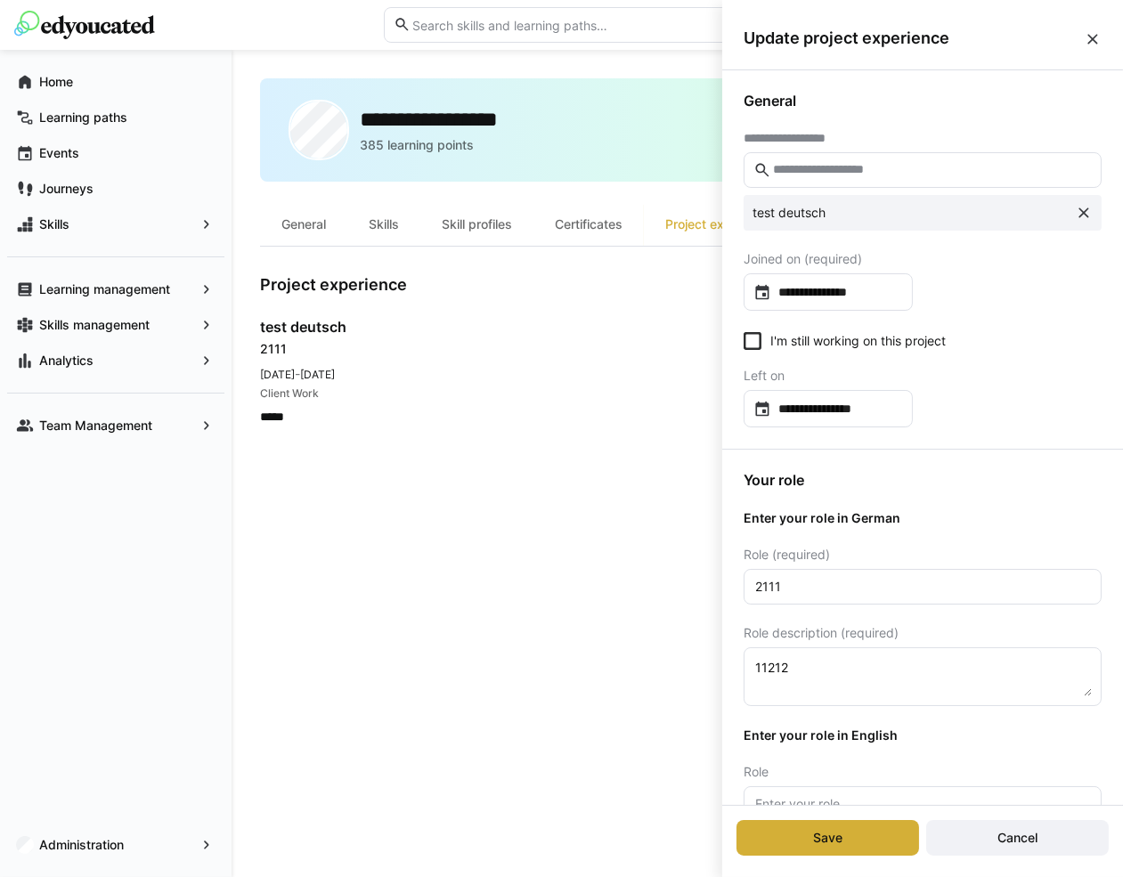
click at [920, 166] on input "text" at bounding box center [931, 170] width 320 height 16
type input "*"
click at [941, 127] on div "**********" at bounding box center [922, 259] width 401 height 378
click at [1084, 40] on eds-icon at bounding box center [1092, 39] width 18 height 18
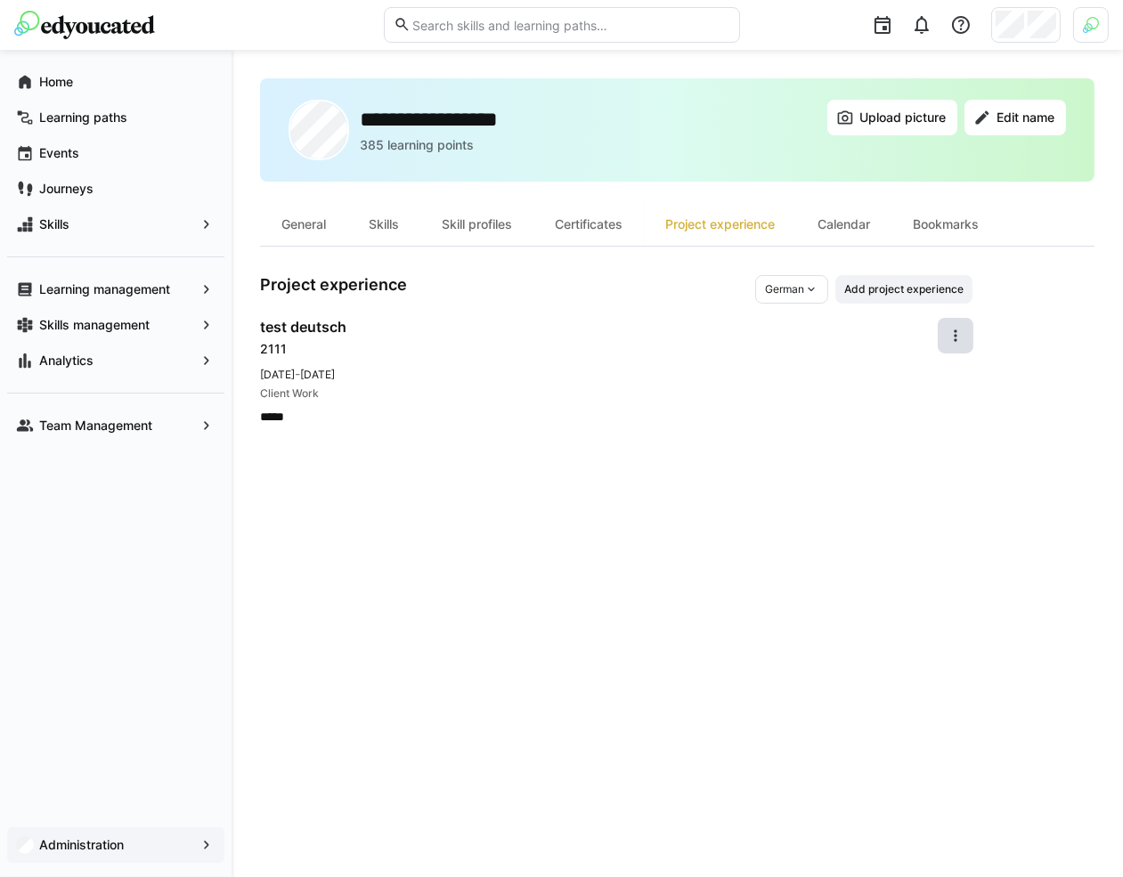
click at [166, 835] on div "Administration" at bounding box center [115, 845] width 217 height 36
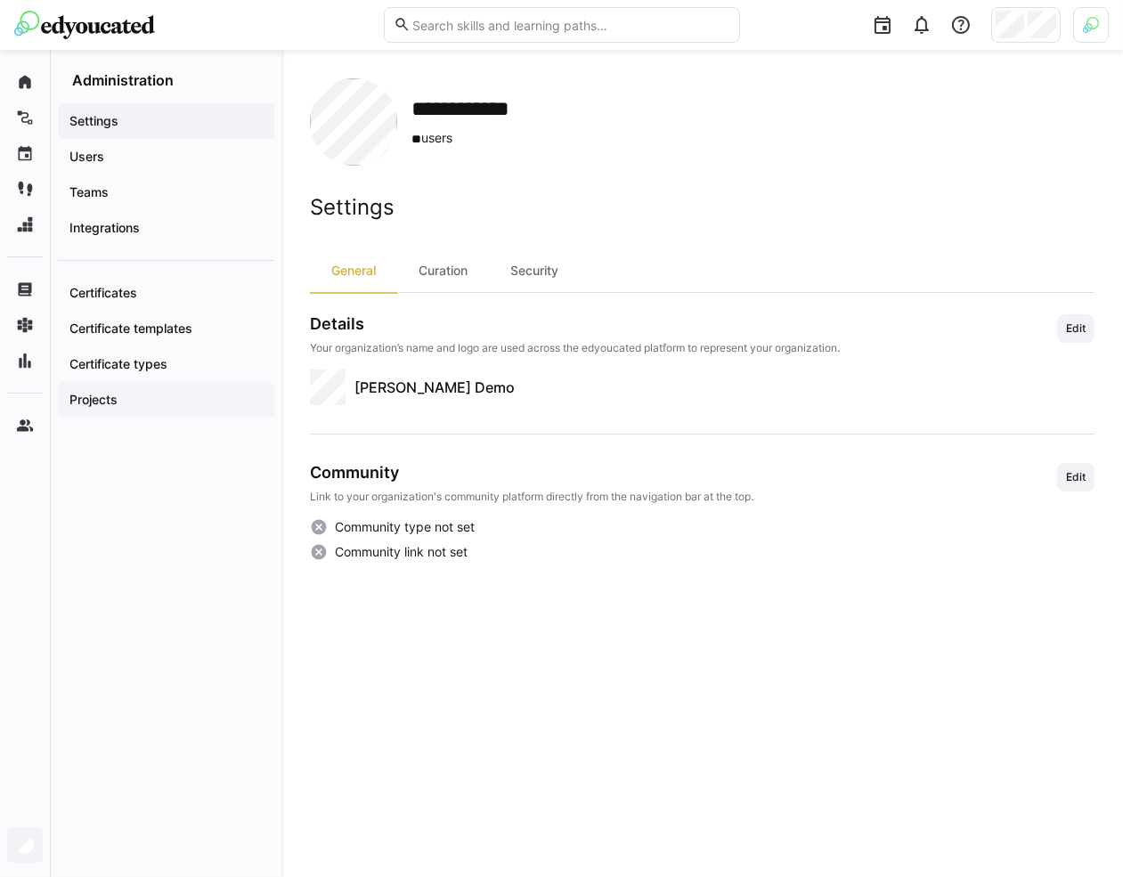
click at [228, 386] on div "Projects" at bounding box center [166, 400] width 216 height 36
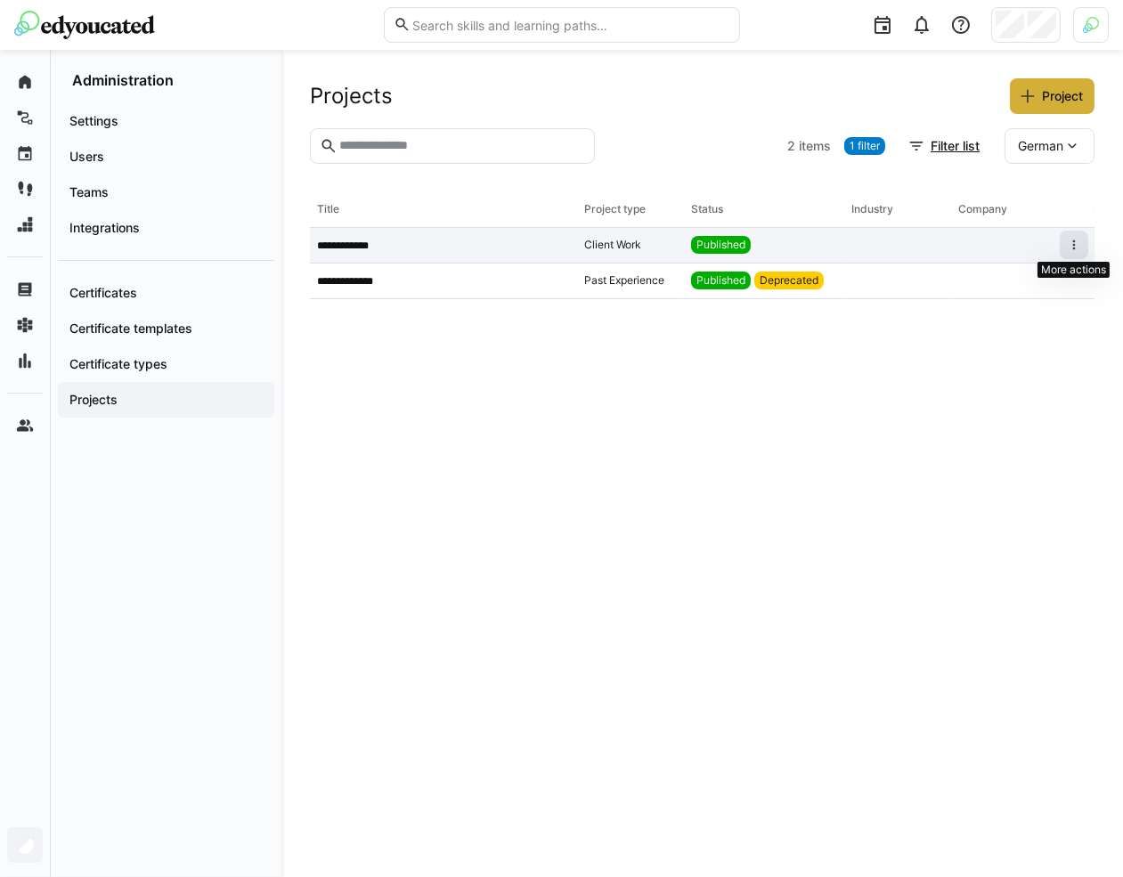
click at [1073, 243] on eds-icon at bounding box center [1073, 245] width 14 height 14
click at [1051, 284] on div "Deprecate" at bounding box center [1050, 281] width 53 height 14
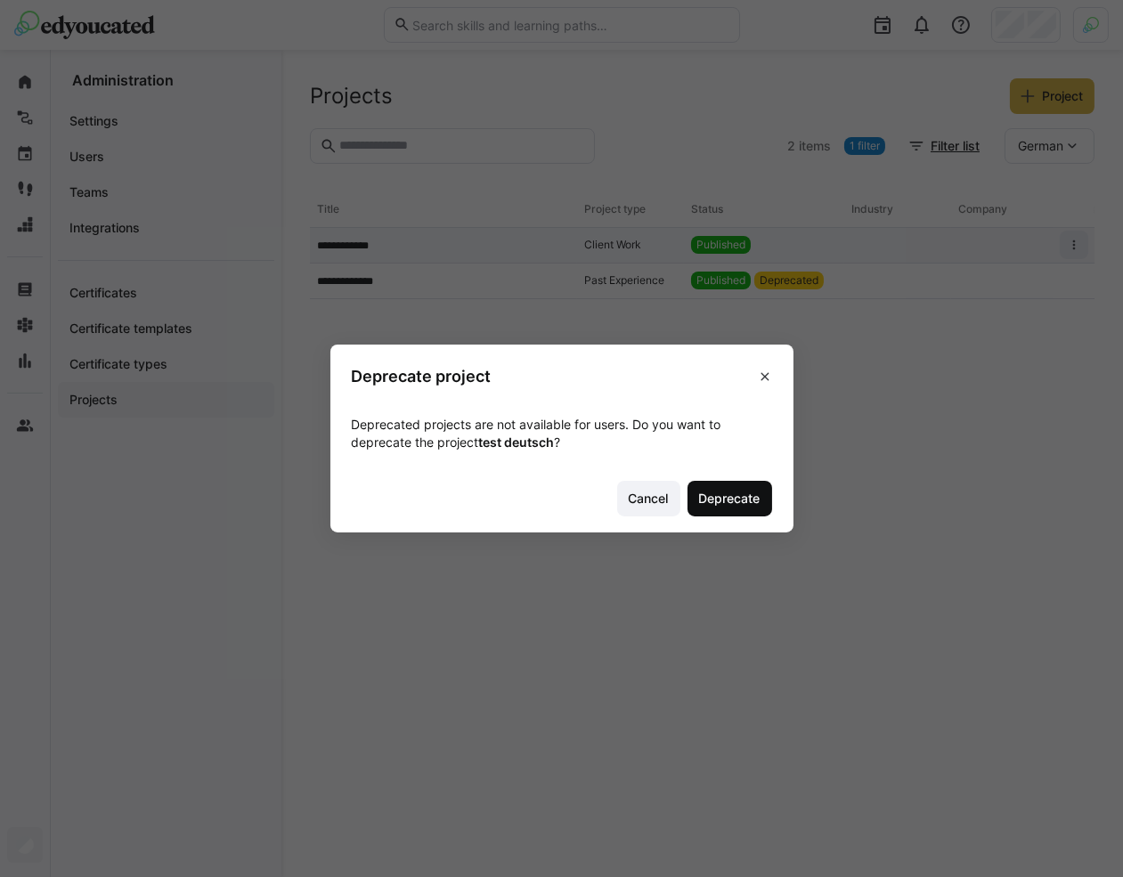
click at [740, 507] on span "Deprecate" at bounding box center [729, 499] width 67 height 18
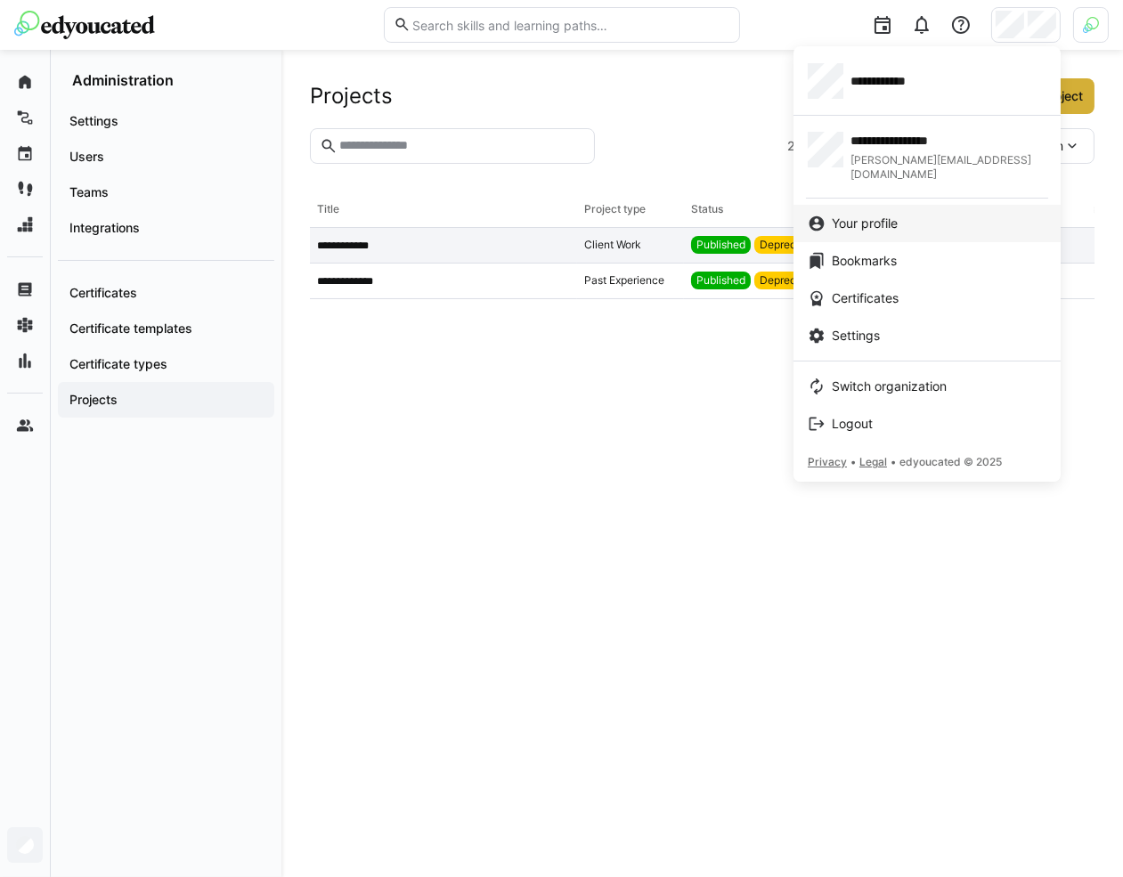
click at [904, 205] on link "Your profile" at bounding box center [926, 223] width 267 height 37
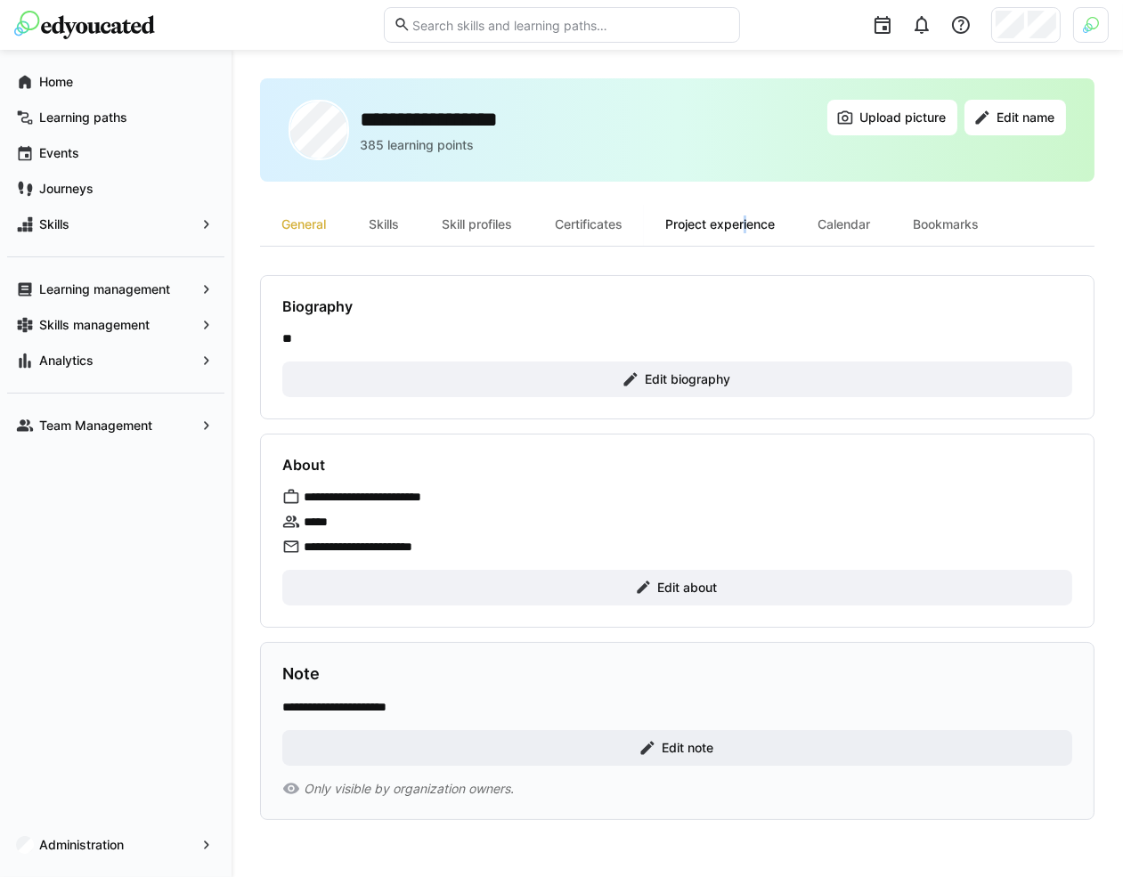
click at [748, 228] on div "Project experience" at bounding box center [720, 224] width 152 height 43
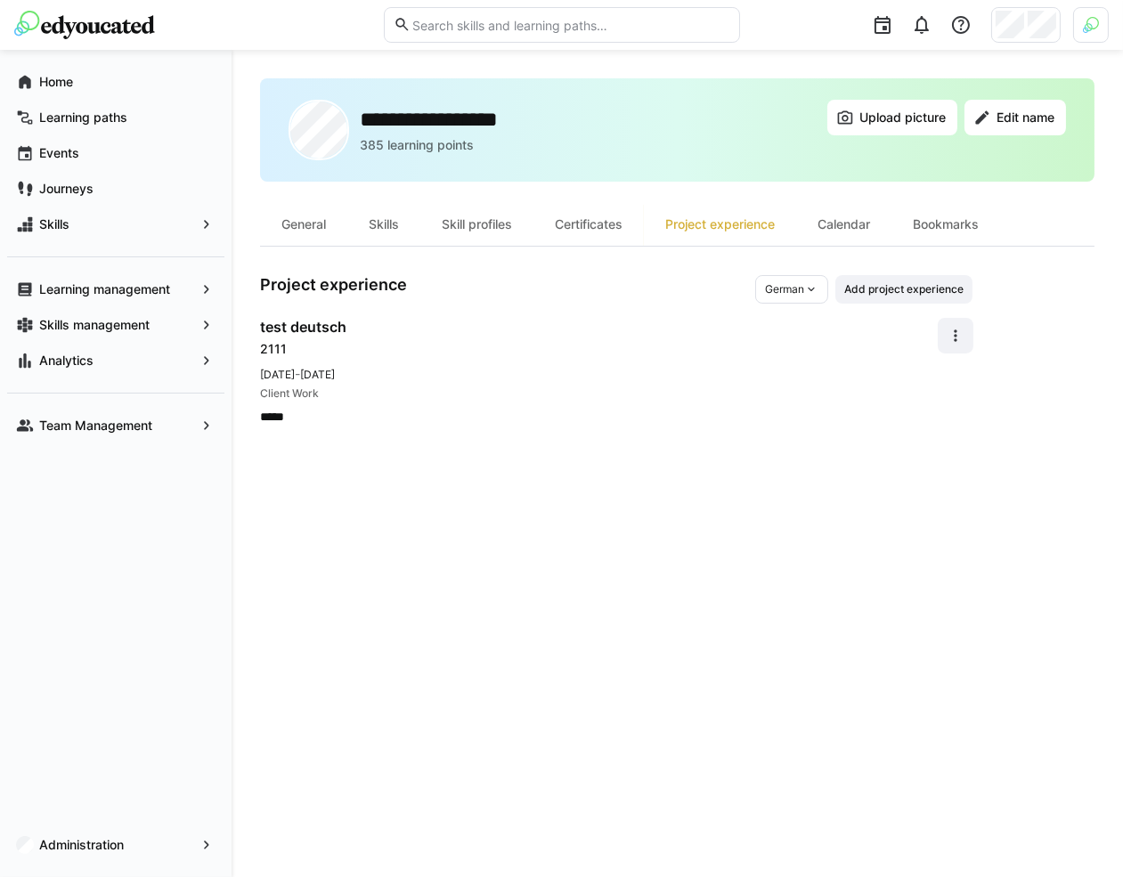
click at [839, 307] on div "Project experience German Add project experience test deutsch 2111 [DATE] - [DA…" at bounding box center [616, 350] width 712 height 150
click at [952, 328] on eds-icon at bounding box center [955, 336] width 18 height 18
click at [931, 390] on span "Edit" at bounding box center [934, 380] width 76 height 37
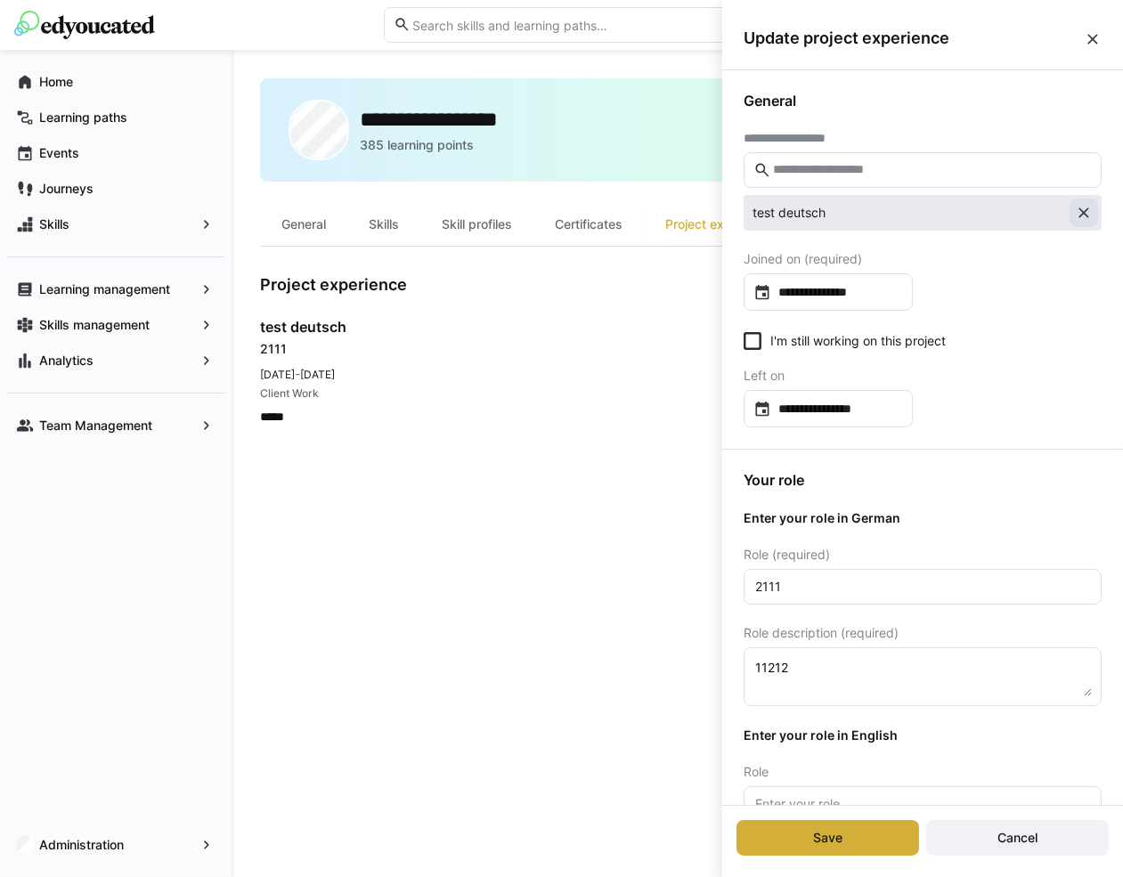
click at [1074, 209] on eds-icon at bounding box center [1083, 213] width 18 height 18
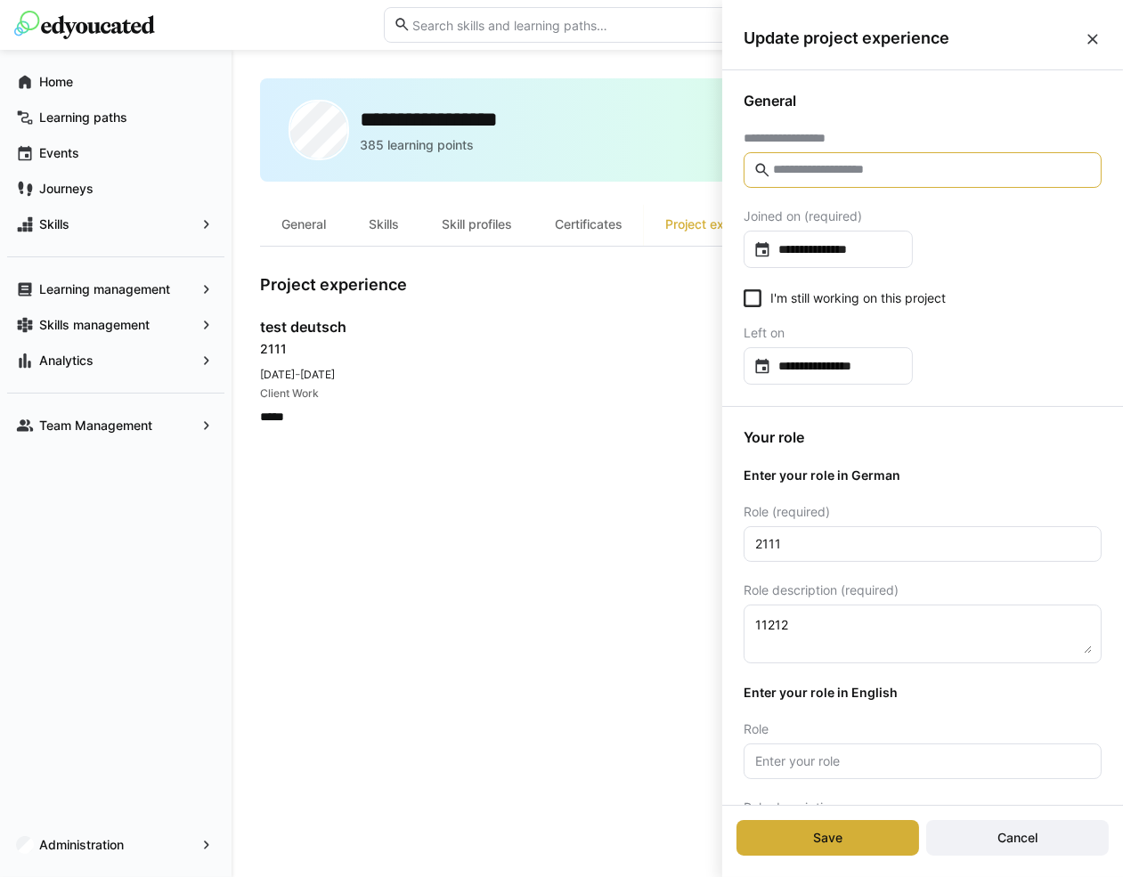
click at [989, 174] on input "text" at bounding box center [931, 170] width 320 height 16
type input "***"
click at [1090, 38] on eds-icon at bounding box center [1092, 39] width 18 height 18
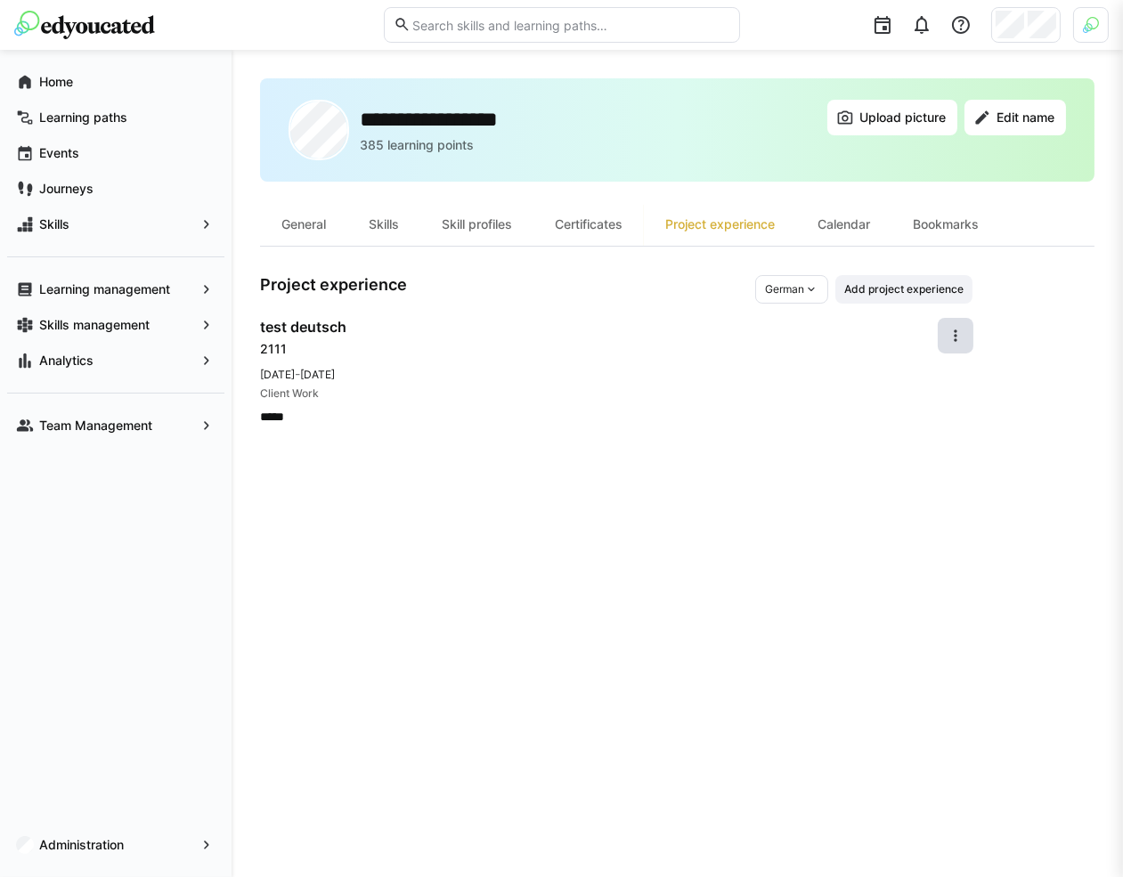
click at [710, 436] on div "**********" at bounding box center [677, 463] width 834 height 770
